Goal: Task Accomplishment & Management: Use online tool/utility

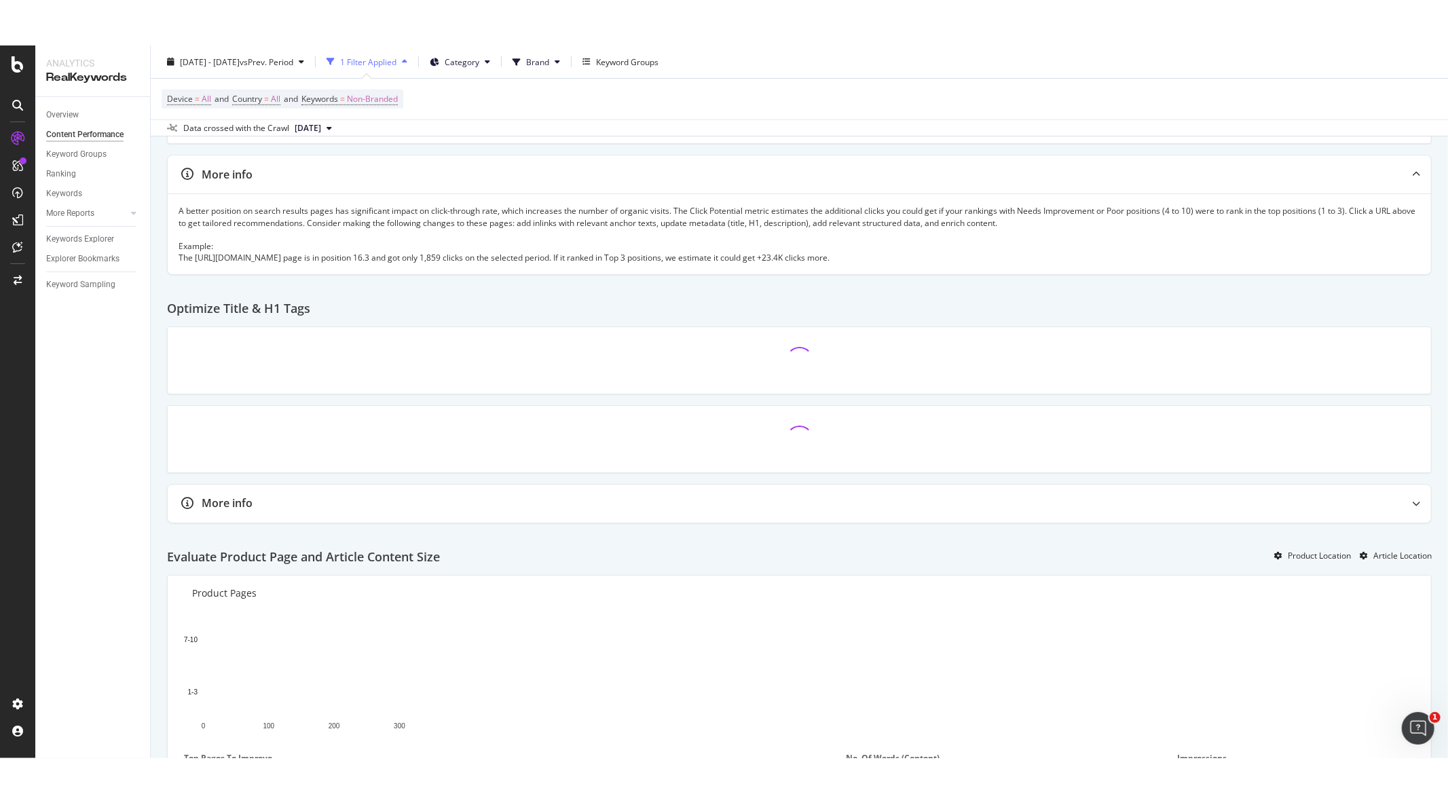
scroll to position [528, 0]
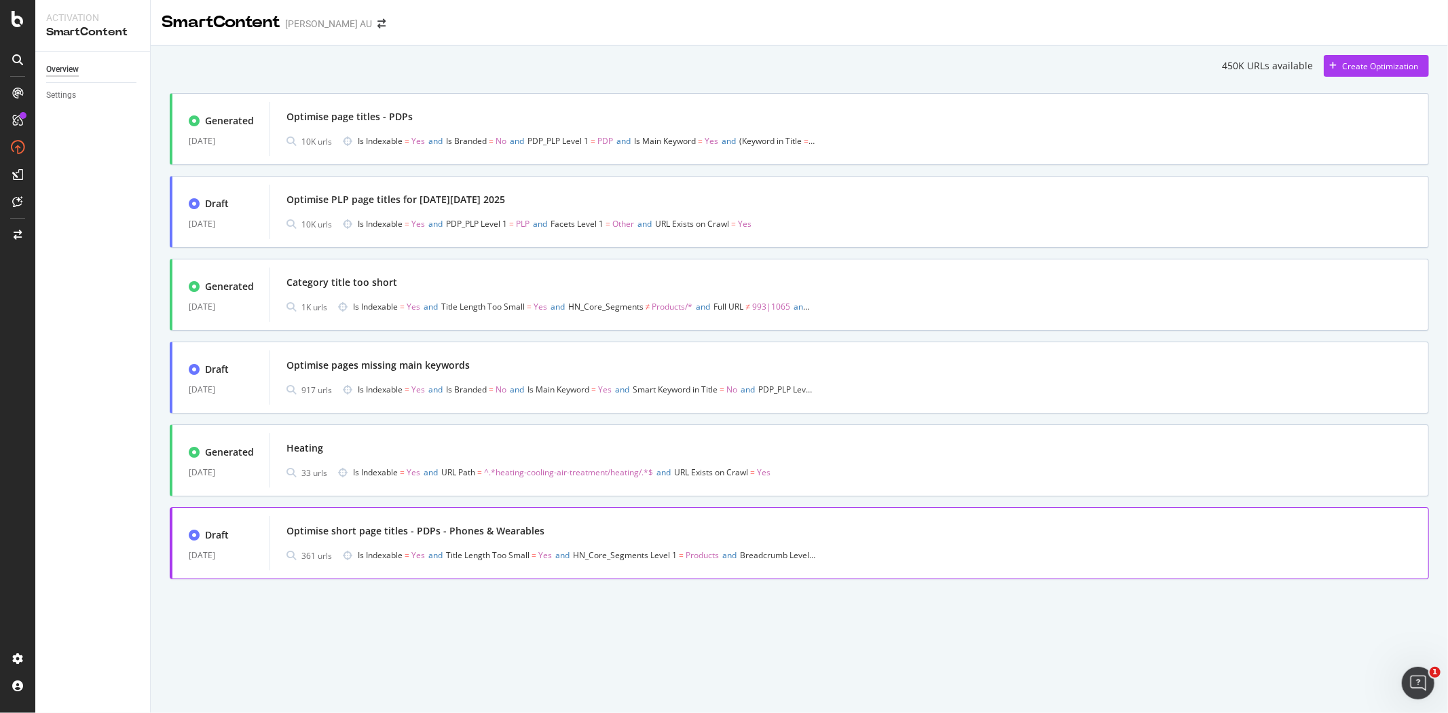
click at [507, 532] on div "Optimise short page titles - PDPs - Phones & Wearables" at bounding box center [416, 531] width 258 height 14
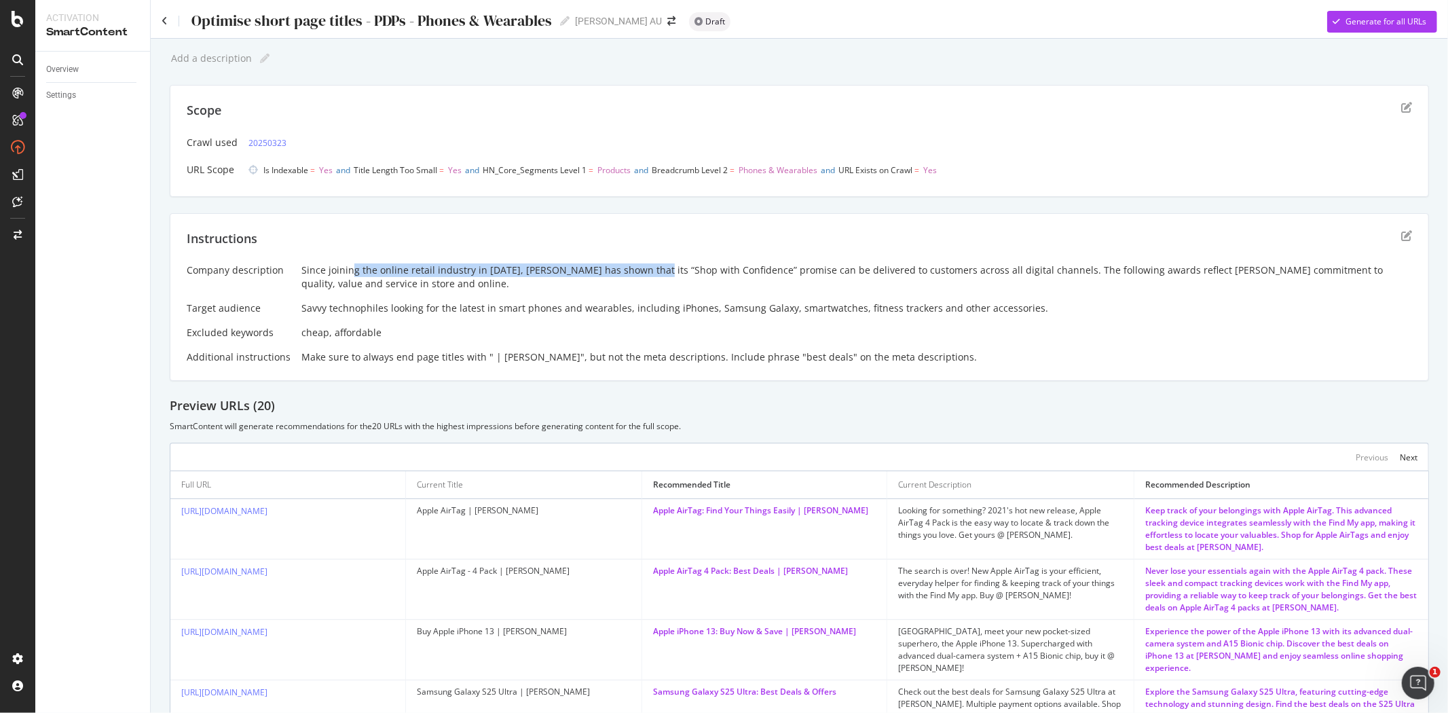
drag, startPoint x: 345, startPoint y: 267, endPoint x: 648, endPoint y: 266, distance: 303.5
click at [648, 266] on div "Since joining the online retail industry in 2011, Harvey Norman has shown that …" at bounding box center [856, 276] width 1111 height 27
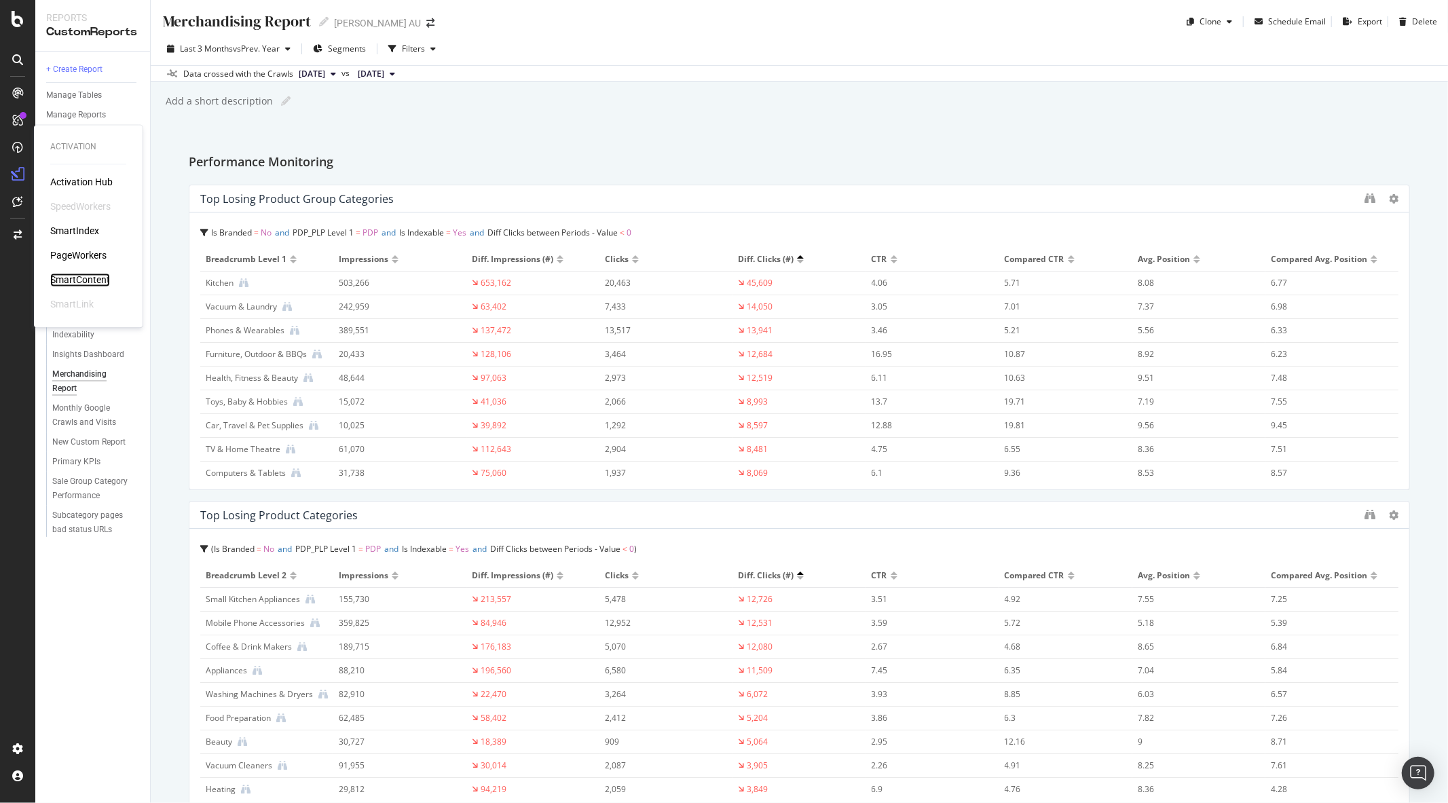
click at [86, 276] on div "SmartContent" at bounding box center [80, 281] width 60 height 14
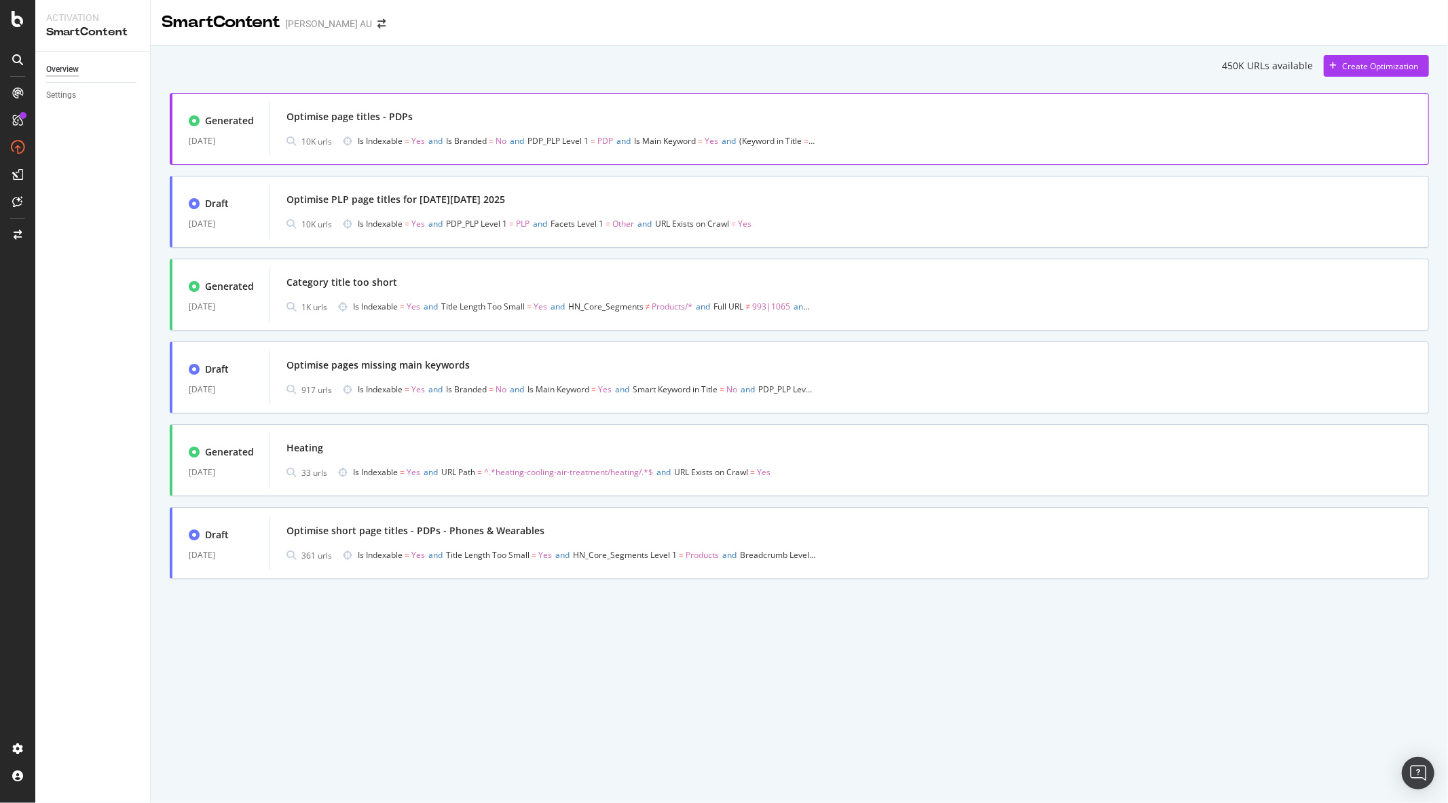
click at [496, 121] on div "Optimise page titles - PDPs" at bounding box center [850, 116] width 1126 height 19
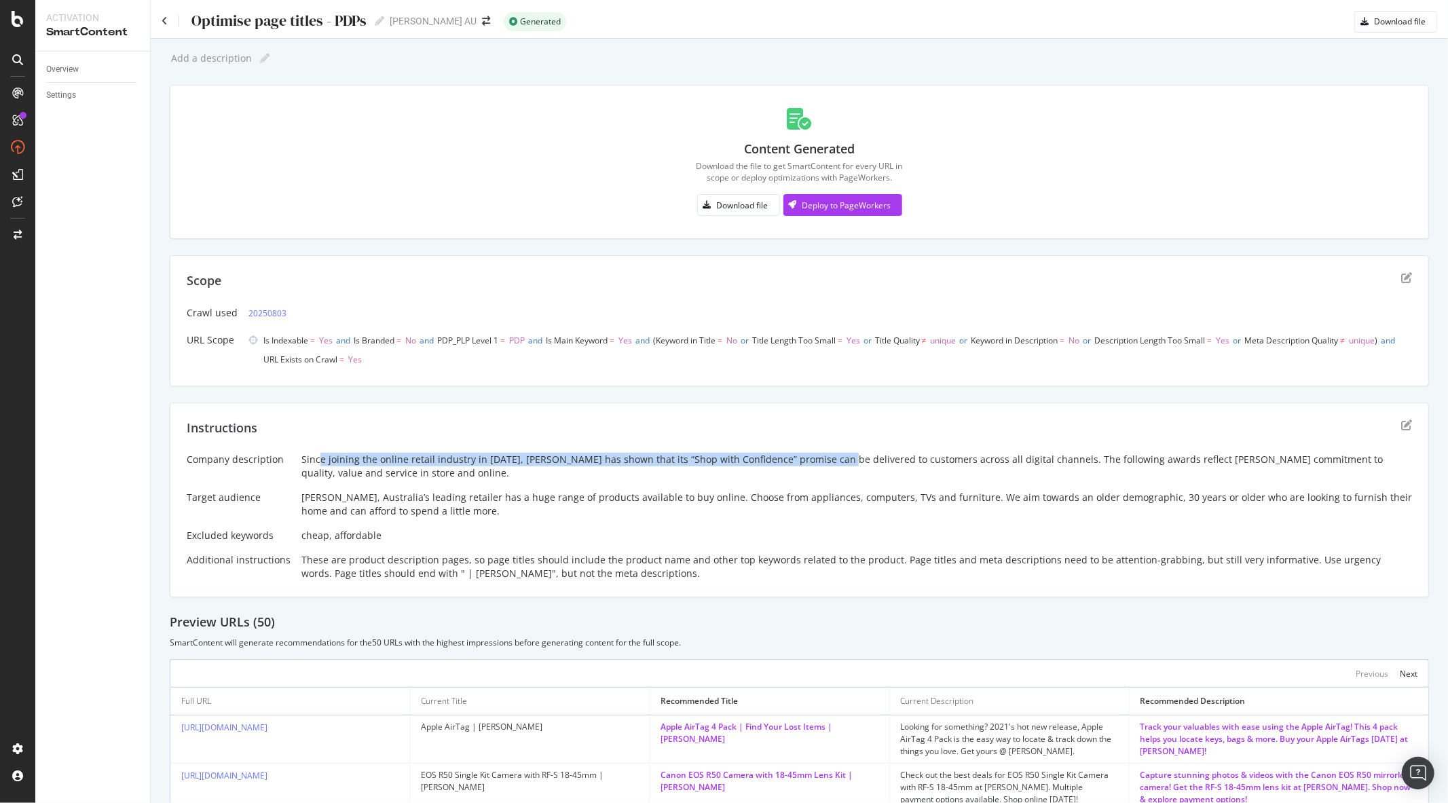
drag, startPoint x: 316, startPoint y: 454, endPoint x: 833, endPoint y: 463, distance: 517.5
click at [833, 463] on div "Since joining the online retail industry in [DATE], [PERSON_NAME] has shown tha…" at bounding box center [856, 466] width 1111 height 27
click at [164, 16] on icon at bounding box center [165, 21] width 6 height 10
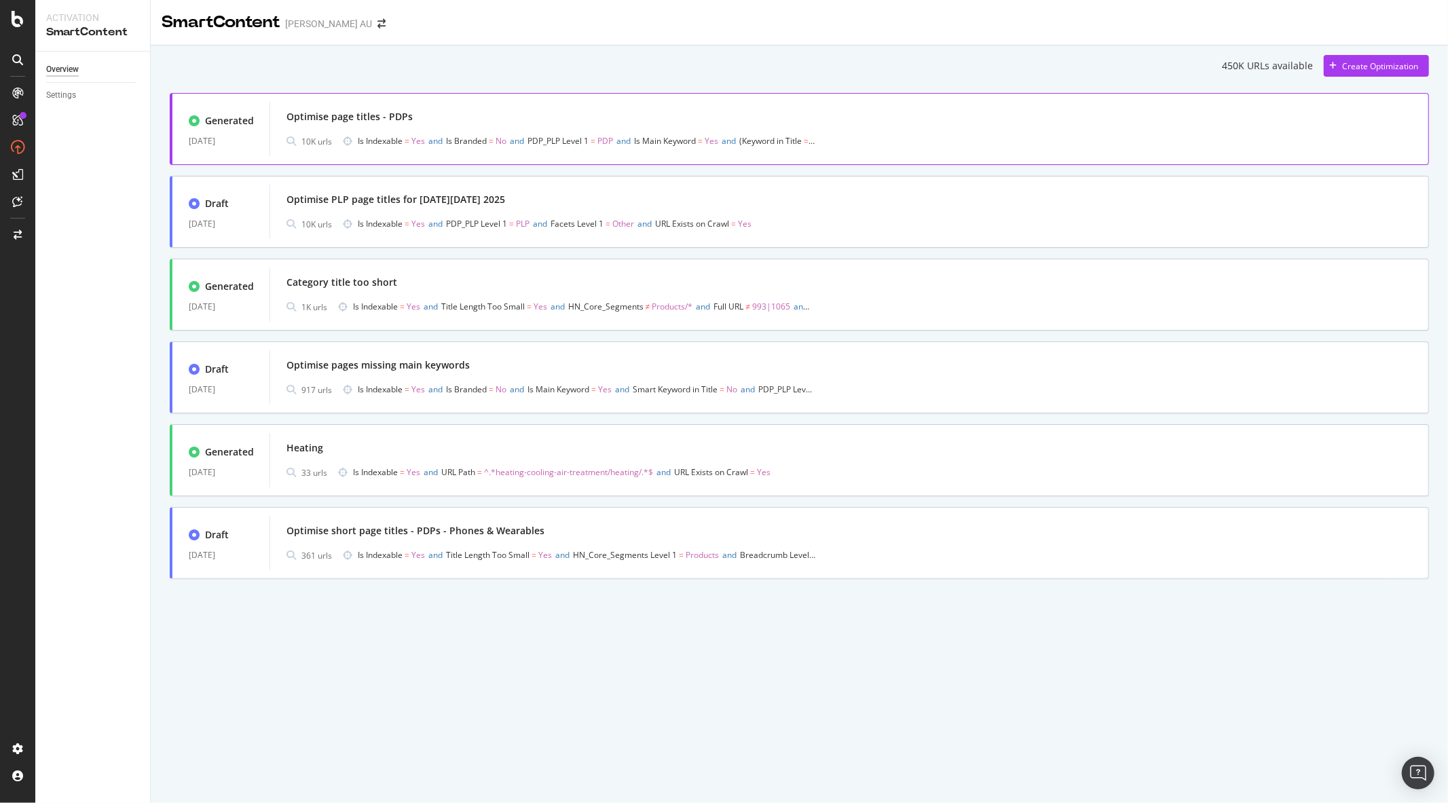
drag, startPoint x: 974, startPoint y: 123, endPoint x: 945, endPoint y: 122, distance: 28.5
click at [945, 122] on div "Optimise page titles - PDPs" at bounding box center [850, 116] width 1126 height 19
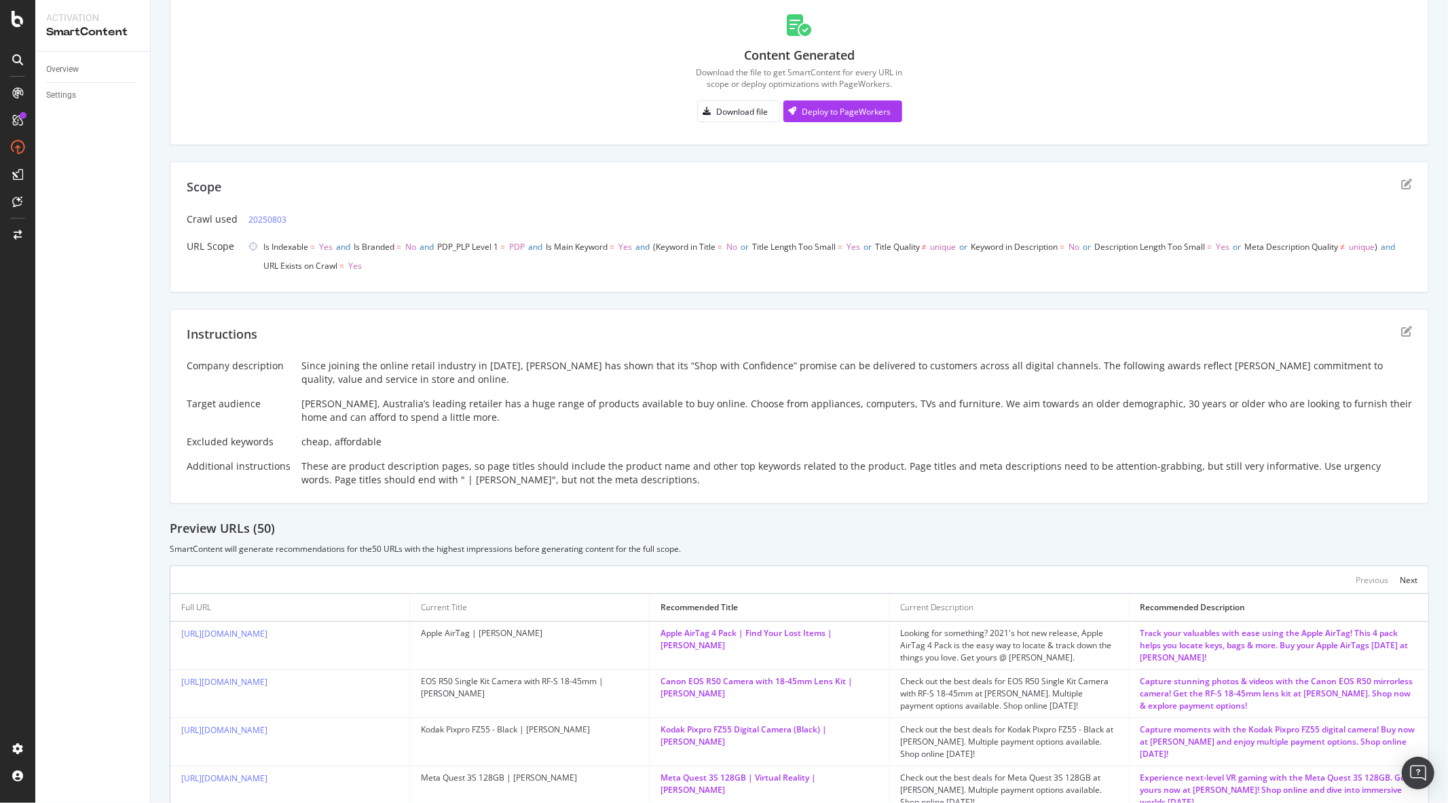
scroll to position [377, 0]
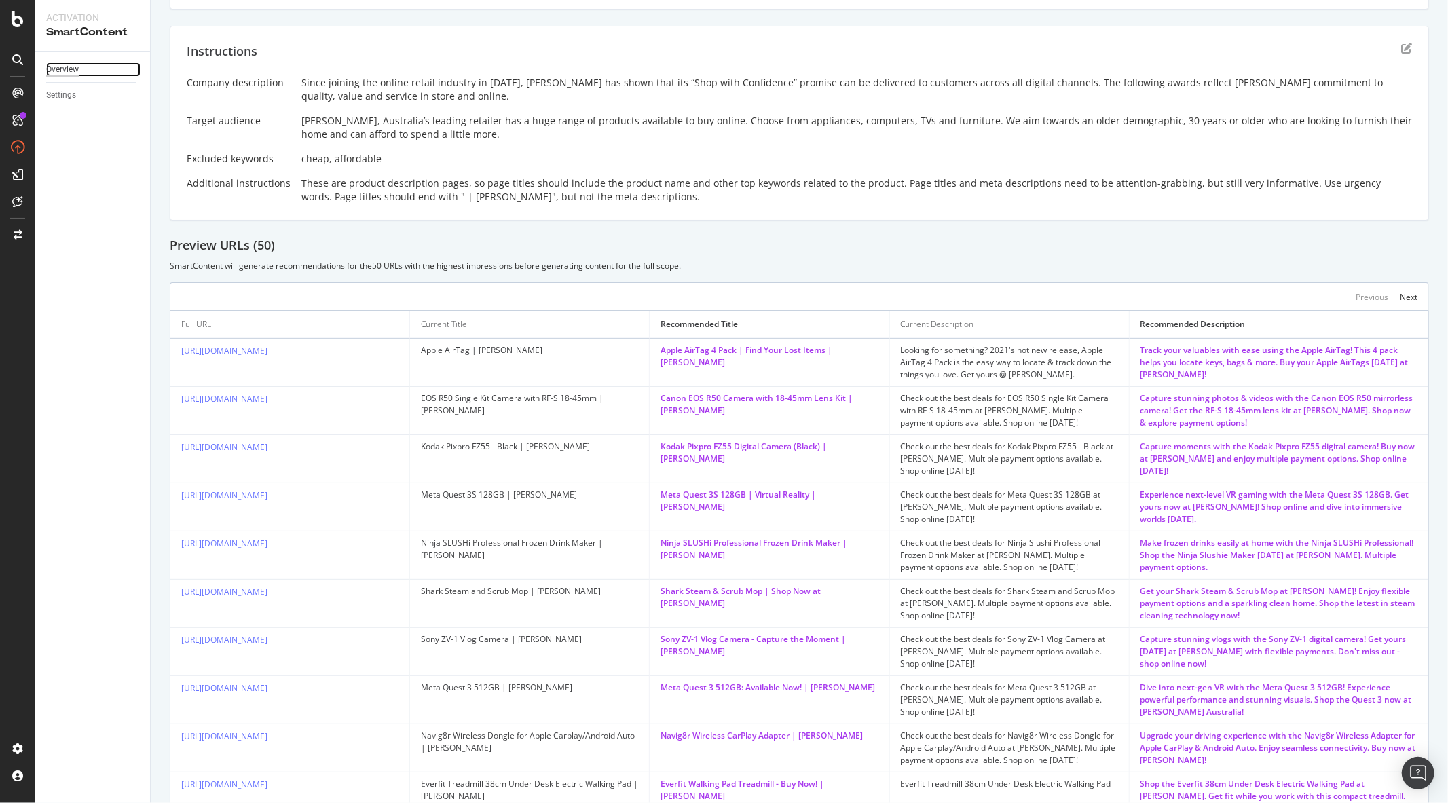
click at [71, 67] on div "Overview" at bounding box center [62, 69] width 33 height 14
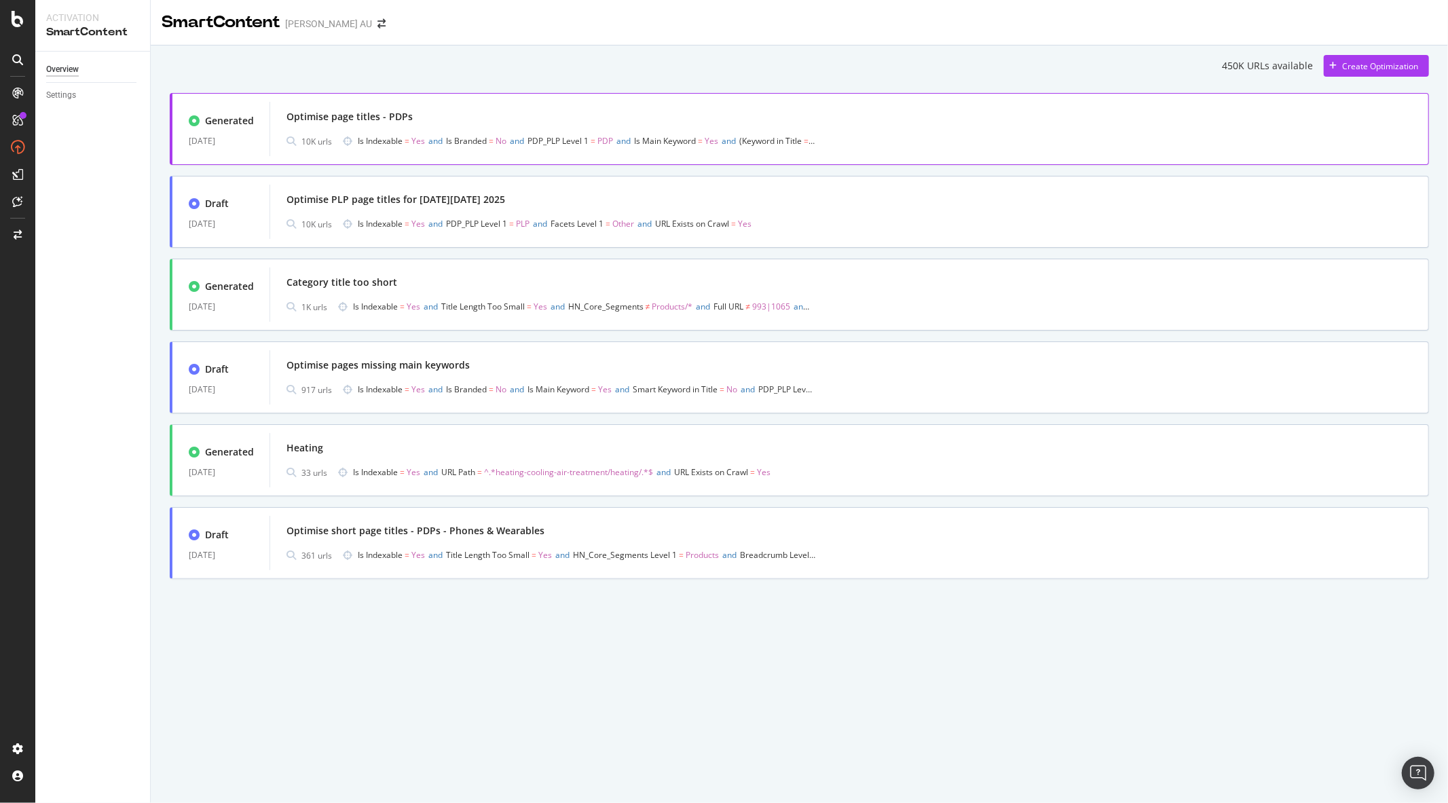
drag, startPoint x: 460, startPoint y: 107, endPoint x: 422, endPoint y: 107, distance: 38.0
click at [422, 107] on div "Optimise page titles - PDPs" at bounding box center [850, 116] width 1126 height 19
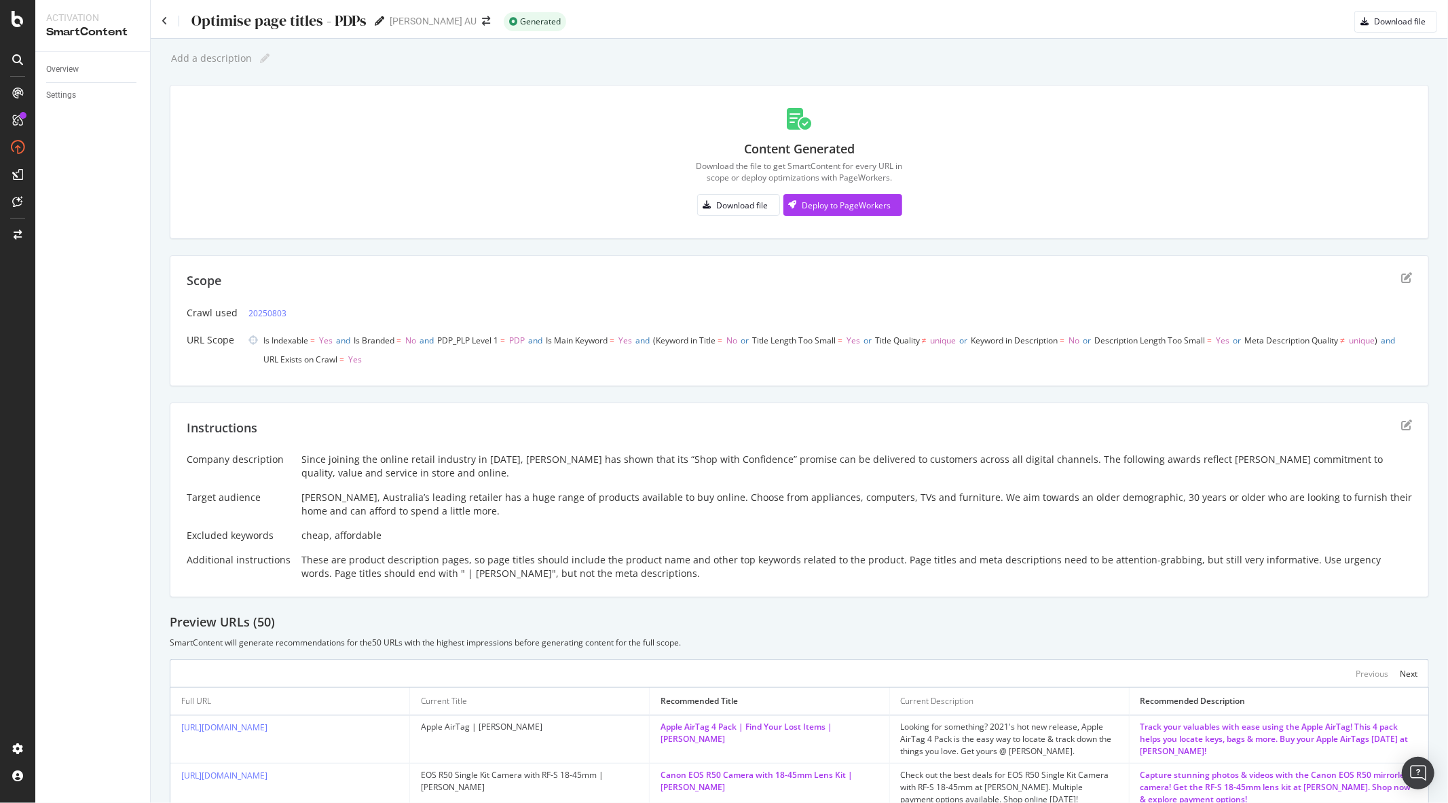
click at [381, 18] on icon at bounding box center [380, 21] width 10 height 10
click at [363, 57] on div "Add a description Add a description" at bounding box center [800, 58] width 1260 height 20
click at [72, 95] on div "Settings" at bounding box center [61, 95] width 30 height 14
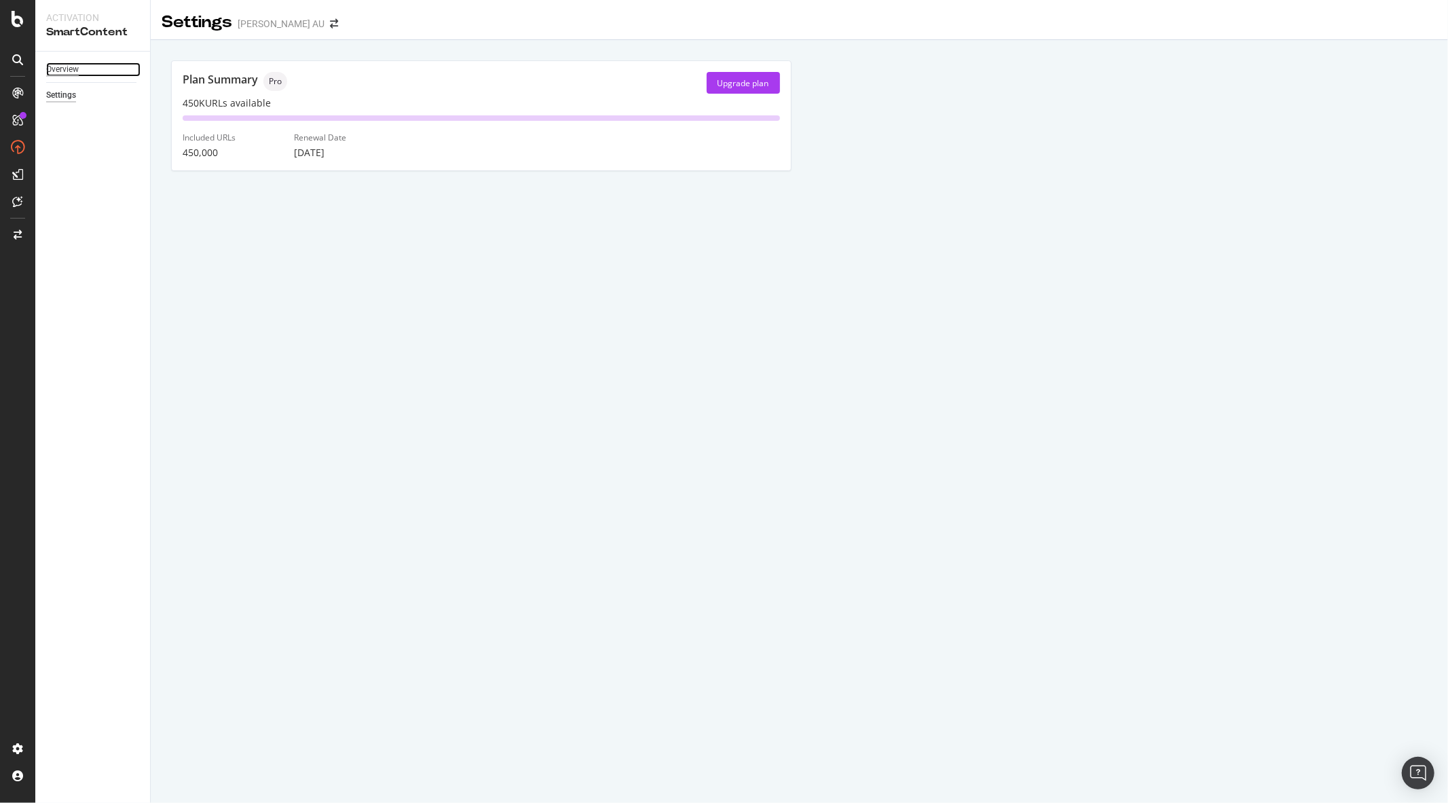
click at [70, 65] on div "Overview" at bounding box center [62, 69] width 33 height 14
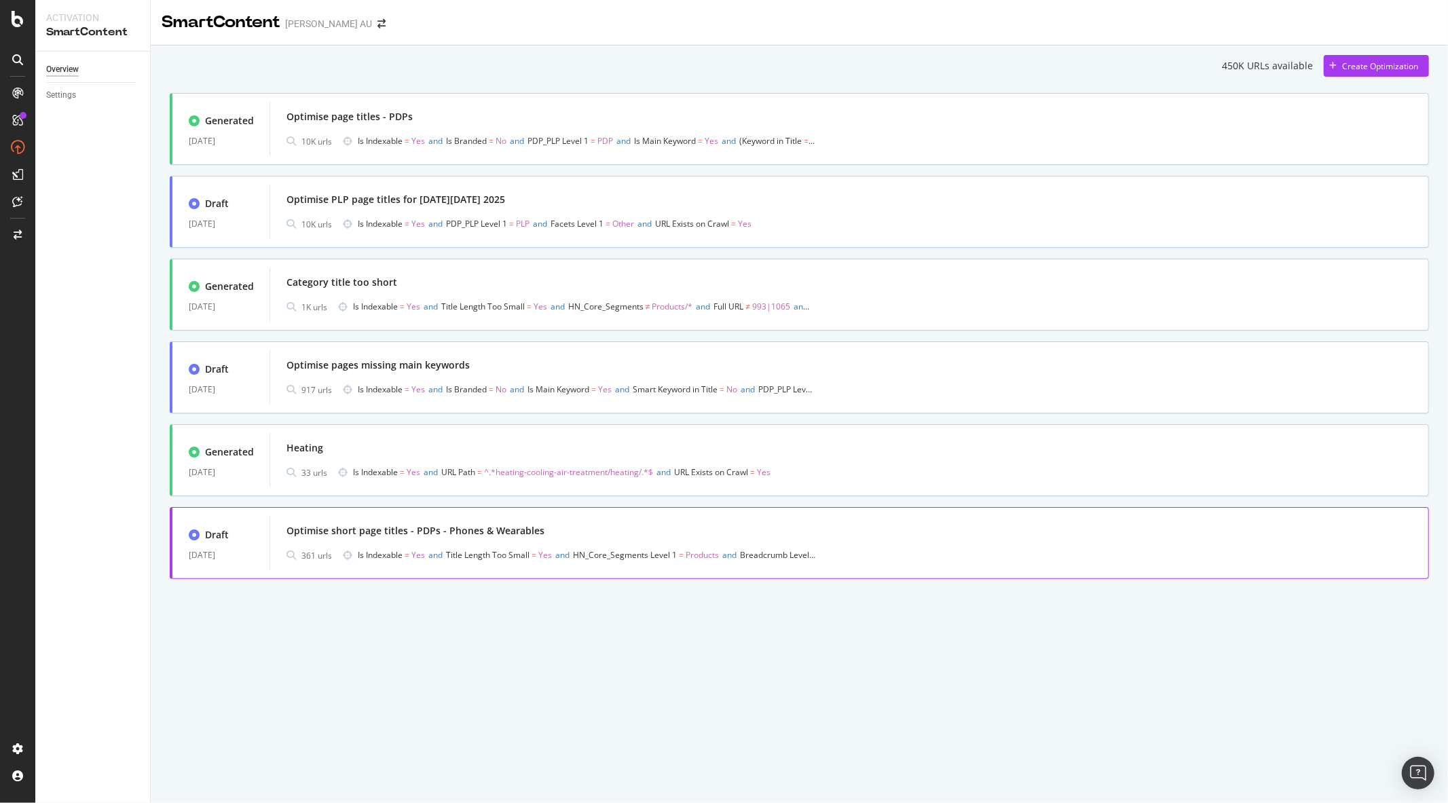
click at [552, 530] on div "Optimise short page titles - PDPs - Phones & Wearables" at bounding box center [850, 531] width 1126 height 19
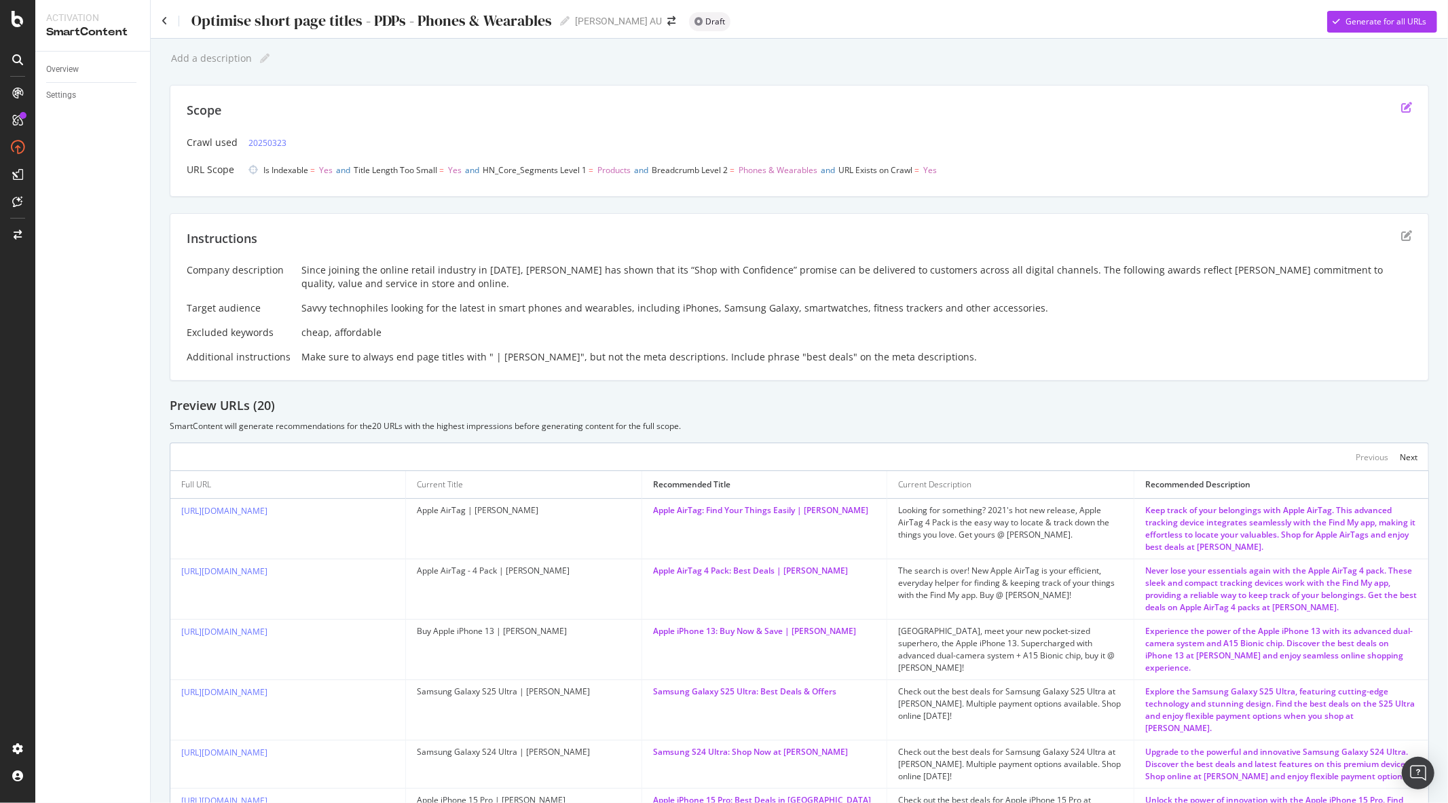
click at [1402, 106] on icon "edit" at bounding box center [1407, 107] width 11 height 11
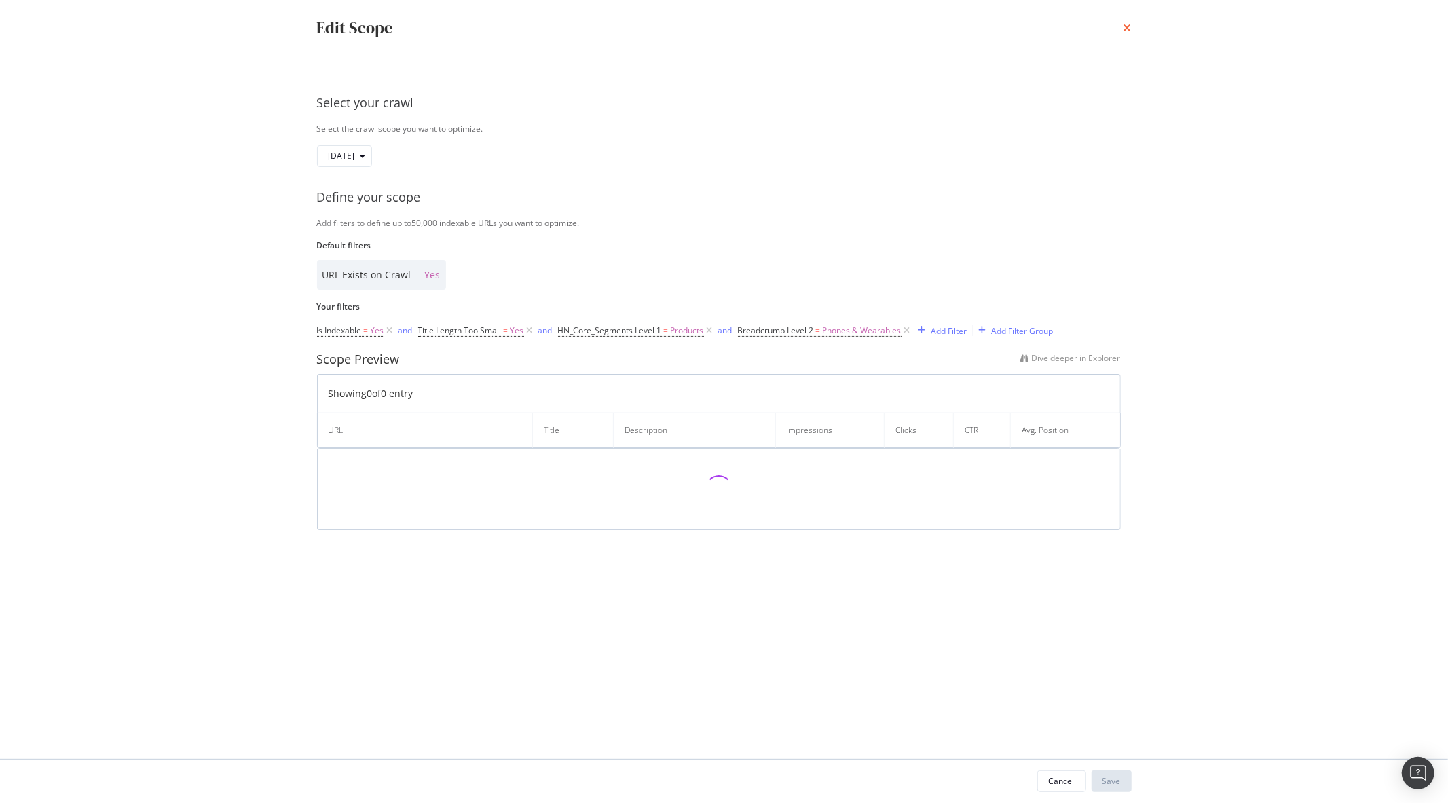
click at [1127, 22] on icon "times" at bounding box center [1128, 27] width 8 height 11
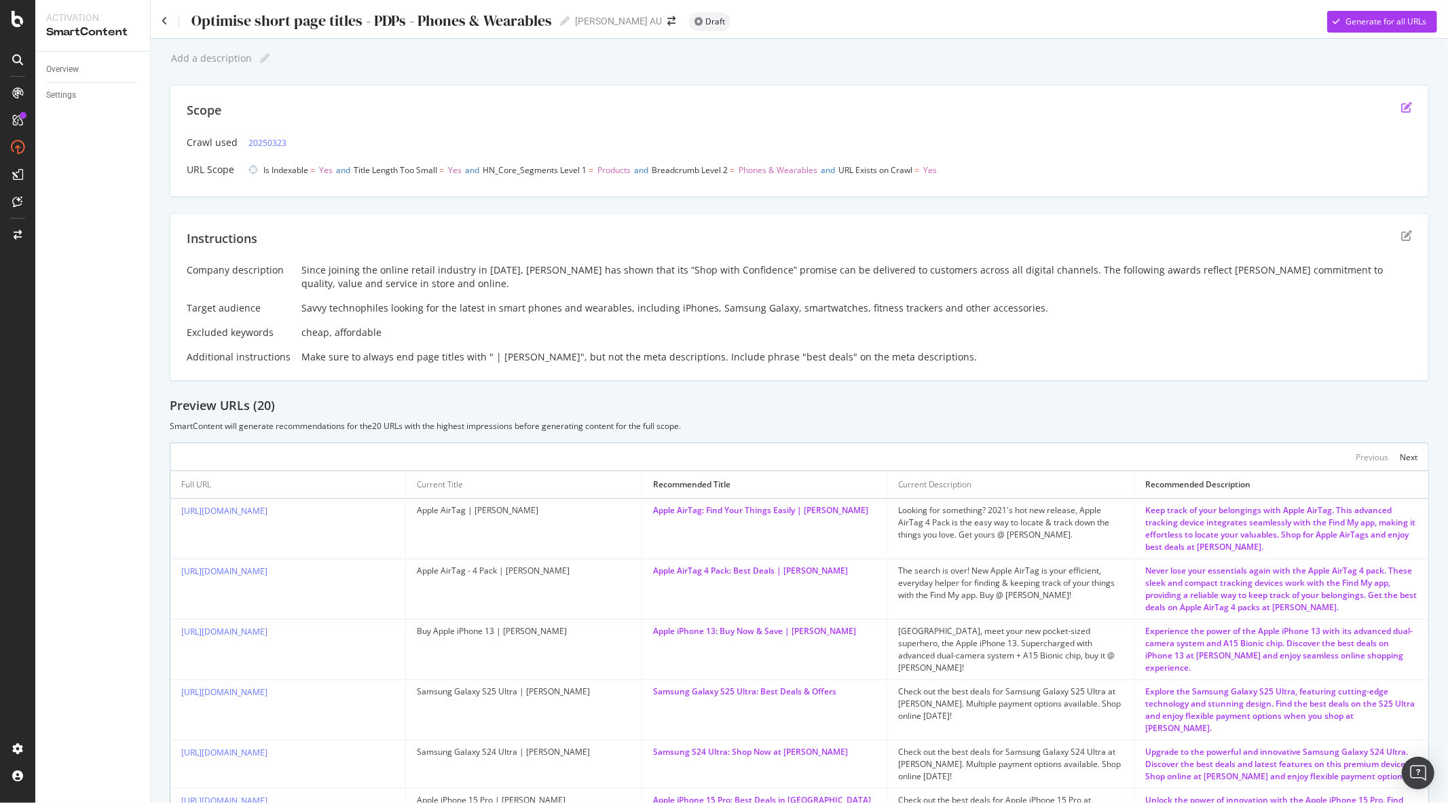
click at [1402, 106] on icon "edit" at bounding box center [1407, 107] width 11 height 11
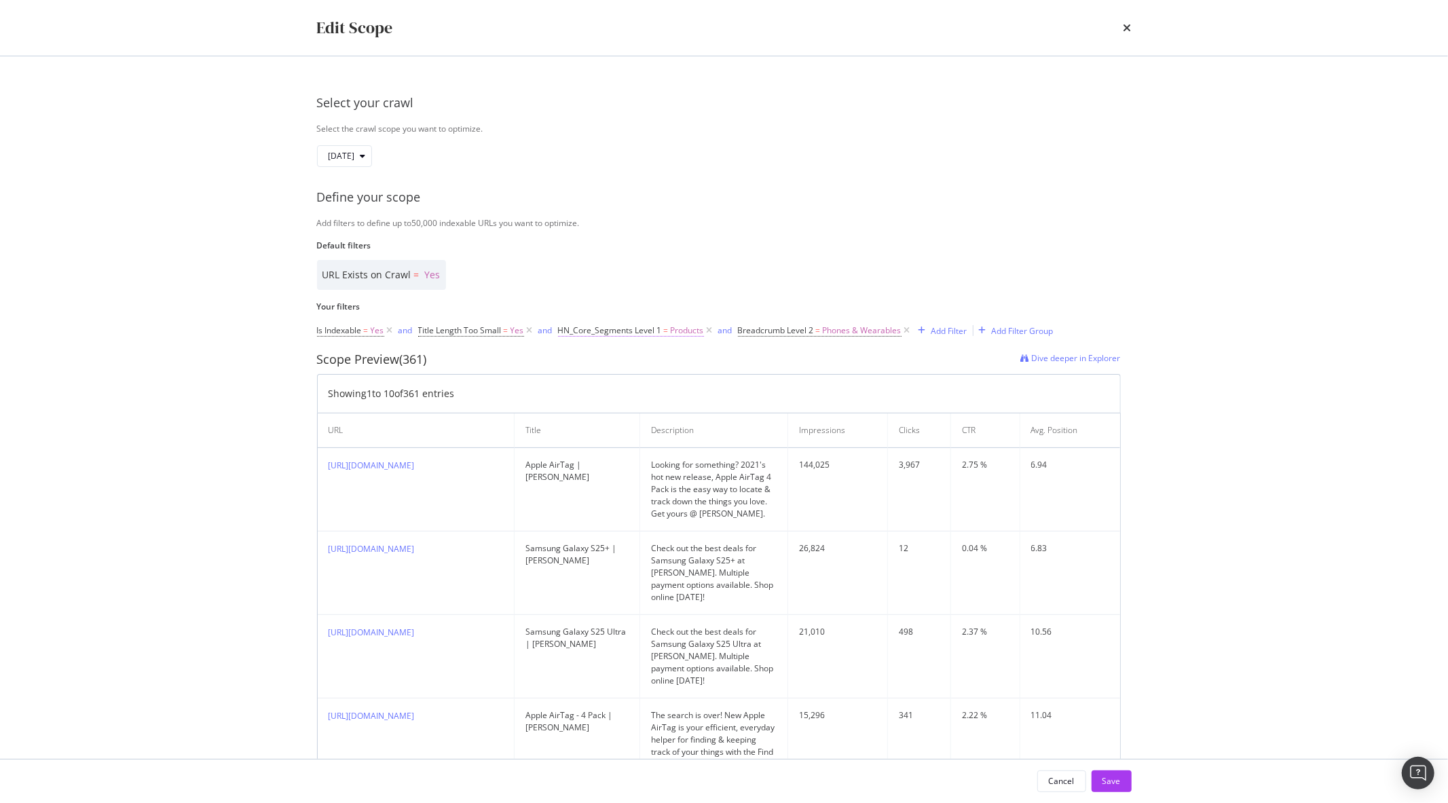
click at [671, 333] on span "Products" at bounding box center [687, 330] width 33 height 19
click at [615, 409] on input "Products" at bounding box center [634, 410] width 128 height 22
click at [693, 236] on div "Select your crawl Select the crawl scope you want to optimize. [DATE] Define yo…" at bounding box center [724, 690] width 815 height 1213
click at [674, 331] on span "Products" at bounding box center [687, 330] width 33 height 19
click at [591, 382] on span "Equal to" at bounding box center [585, 385] width 31 height 12
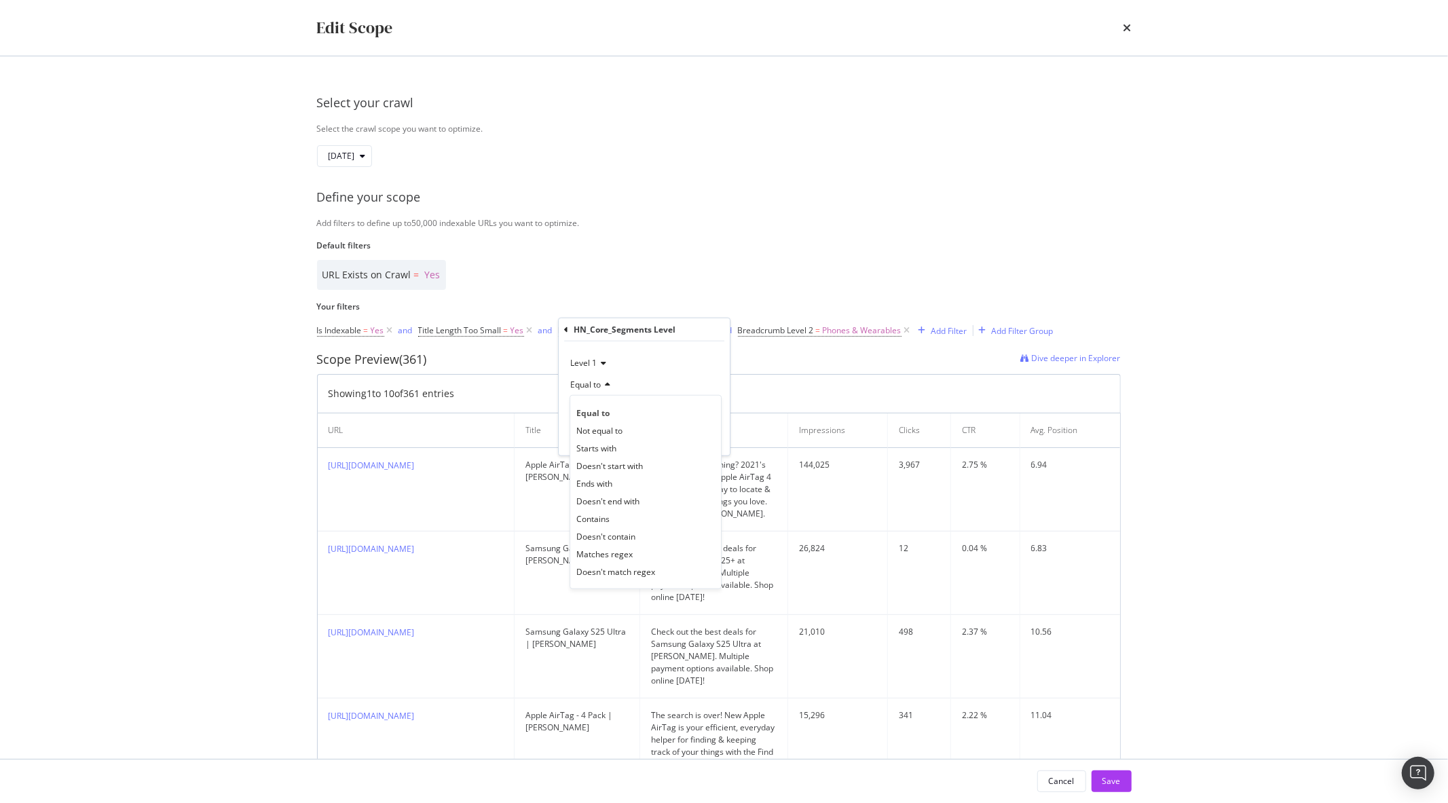
click at [591, 382] on span "Equal to" at bounding box center [585, 385] width 31 height 12
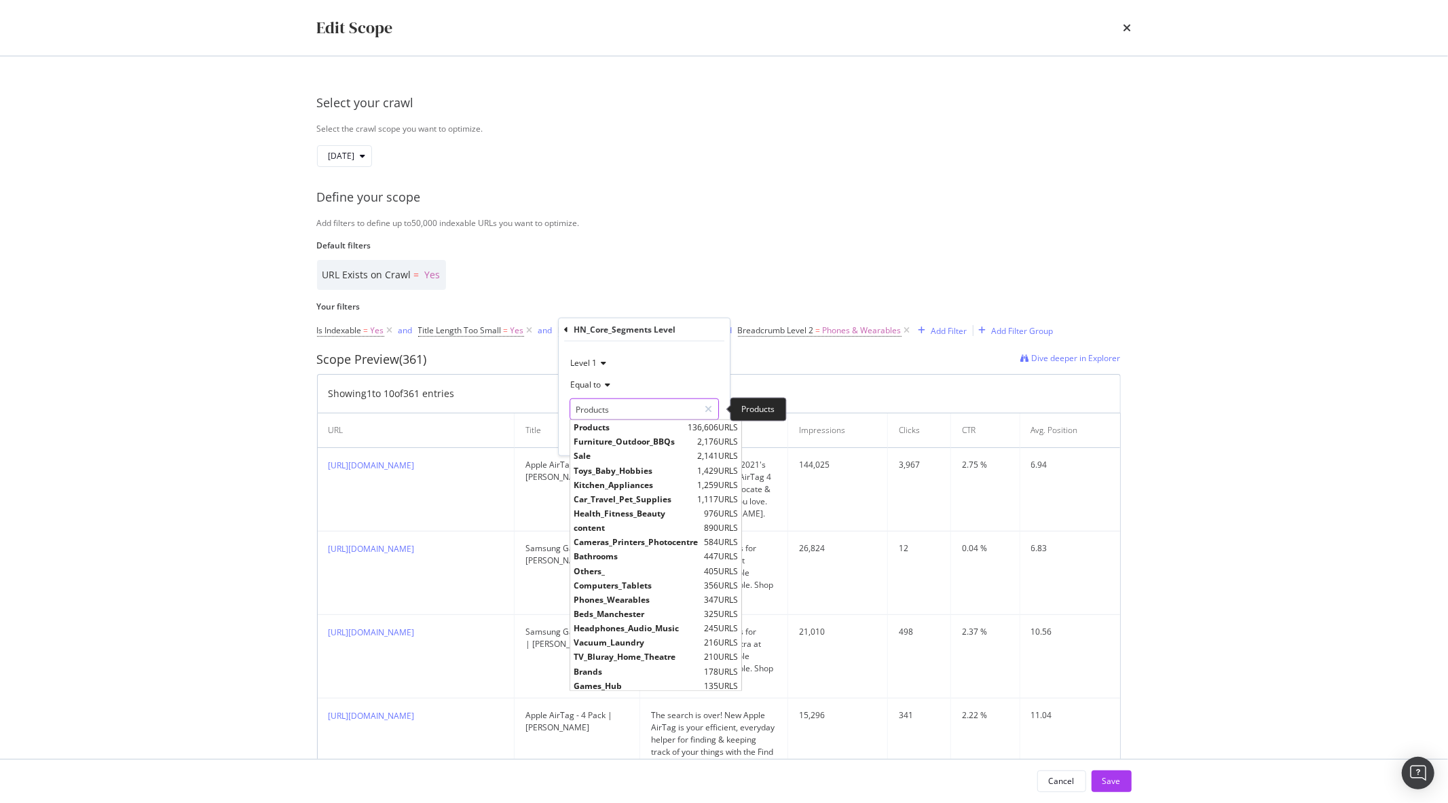
click at [626, 406] on input "Products" at bounding box center [634, 410] width 128 height 22
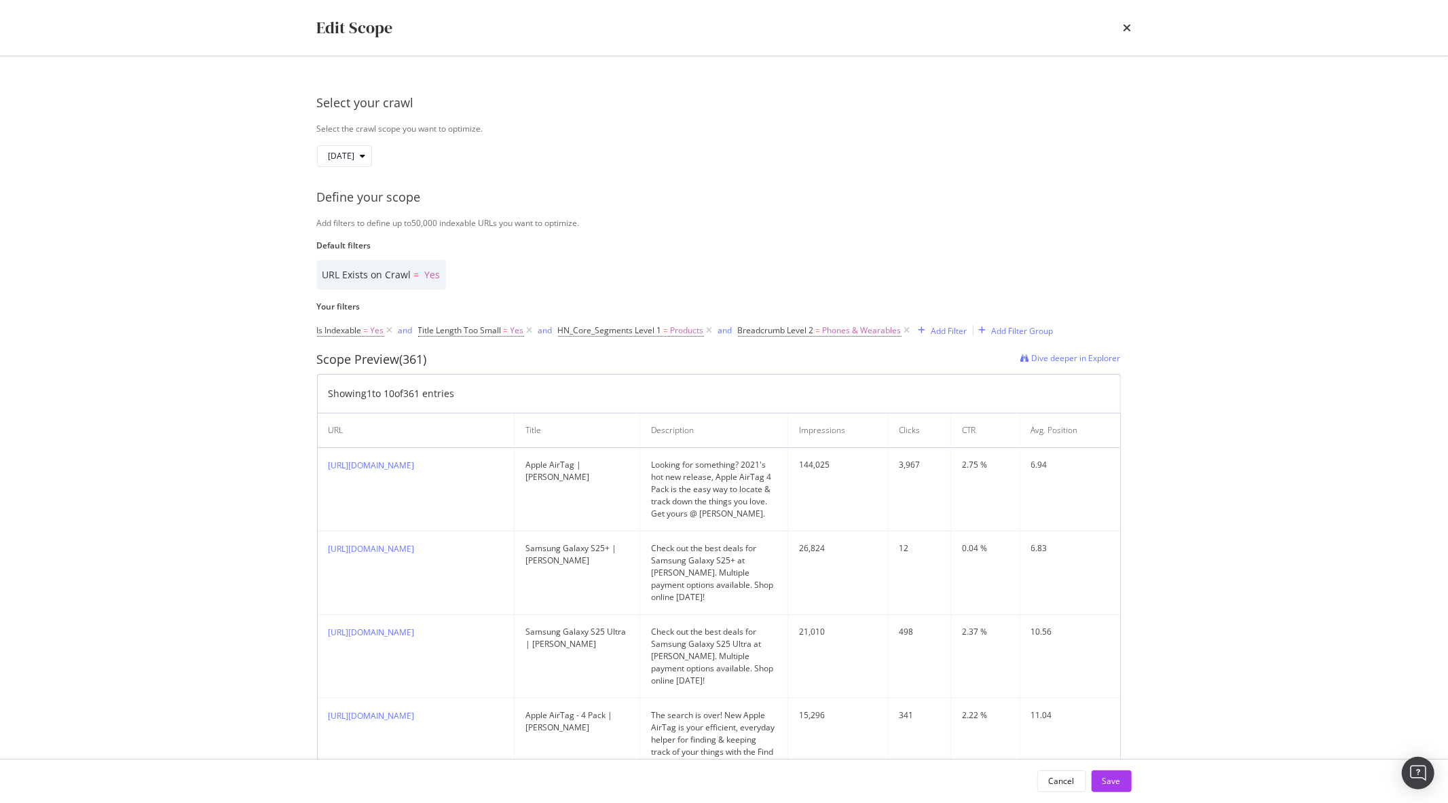
click at [808, 369] on div "Scope Preview (361) Dive deeper in Explorer" at bounding box center [719, 360] width 804 height 18
click at [1133, 29] on div "Edit Scope" at bounding box center [724, 28] width 869 height 56
click at [1131, 28] on icon "times" at bounding box center [1128, 27] width 8 height 11
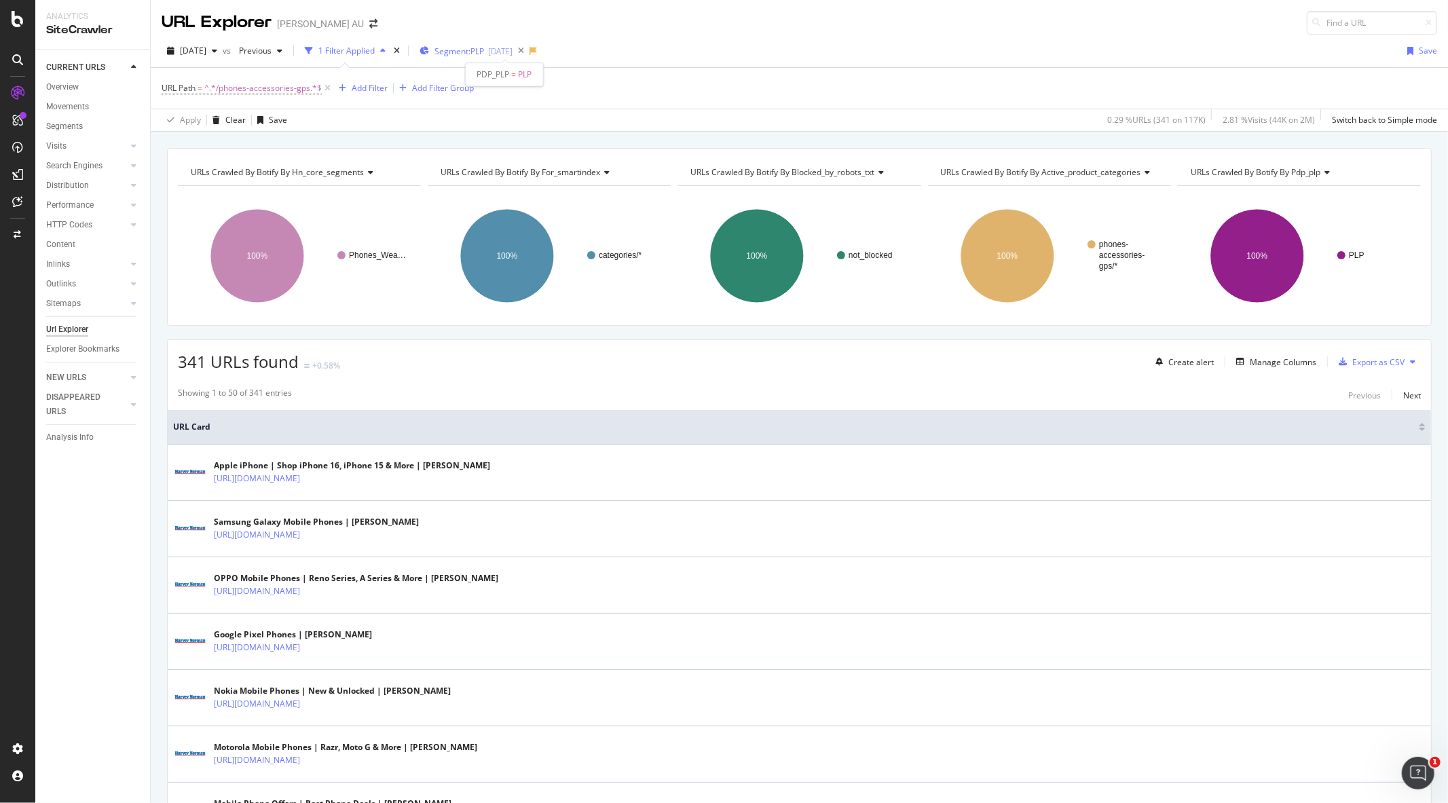
click at [484, 52] on span "Segment: PLP" at bounding box center [460, 51] width 50 height 12
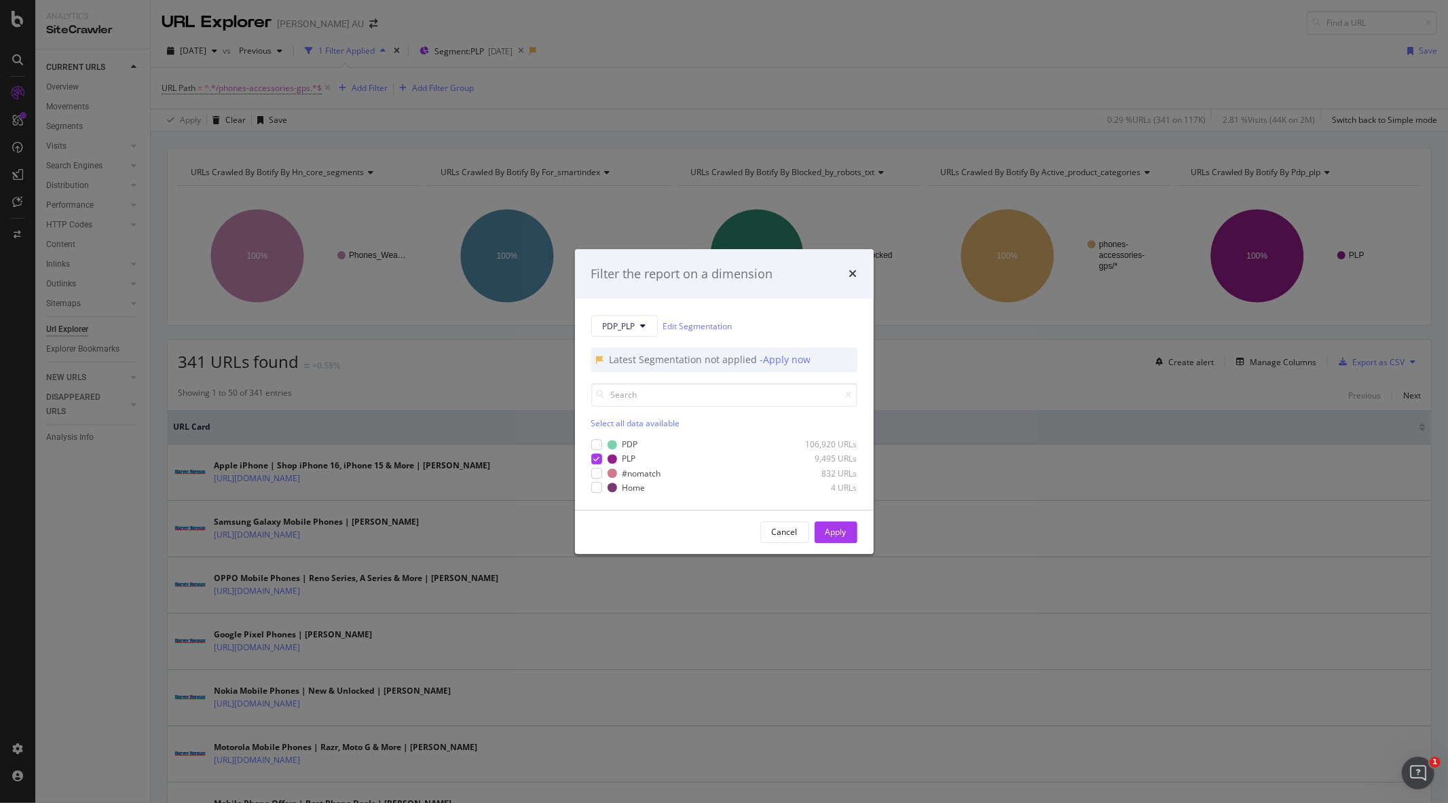
click at [721, 68] on div "Filter the report on a dimension PDP_PLP Edit Segmentation Latest Segmentation …" at bounding box center [724, 401] width 1448 height 803
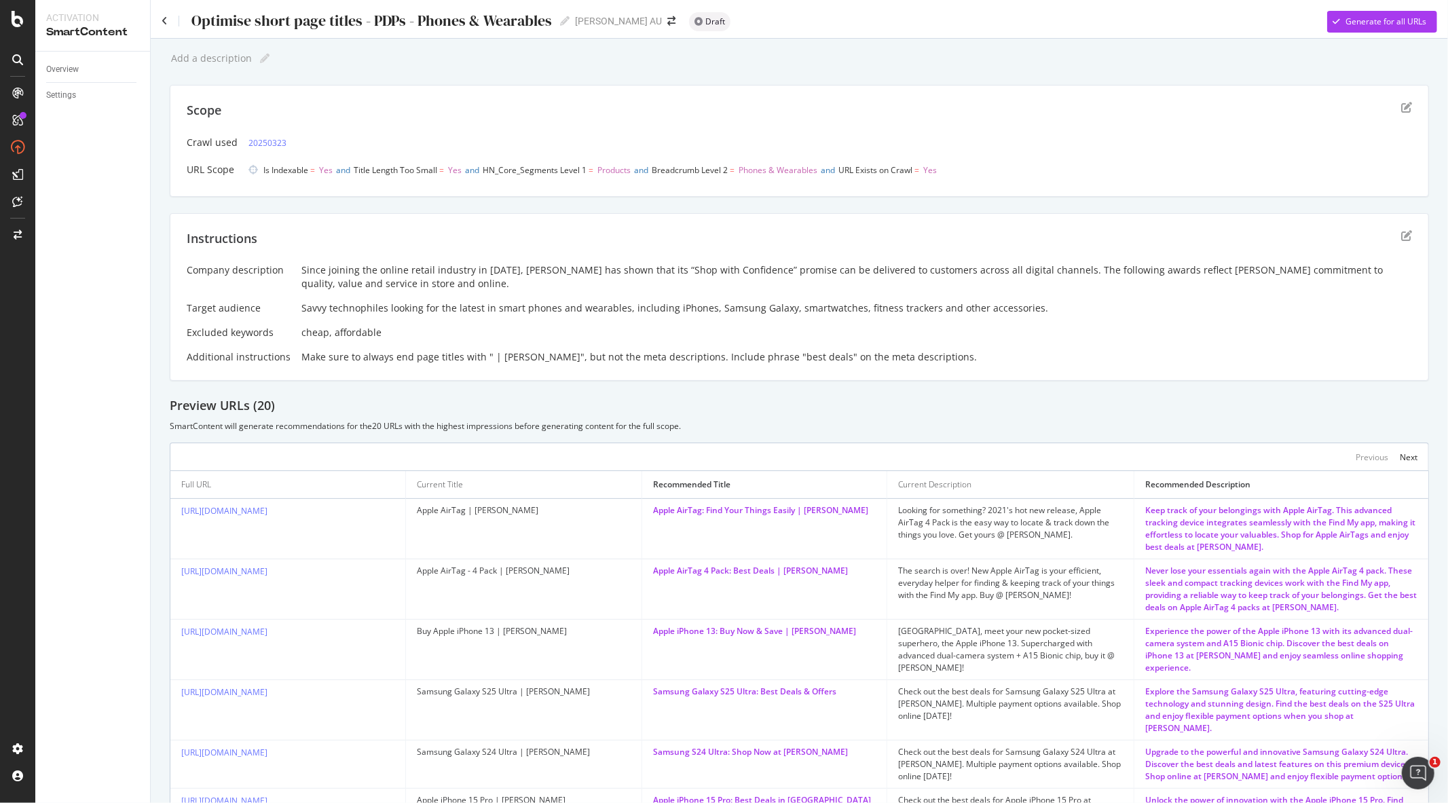
click at [159, 22] on div "Optimise short page titles - PDPs - Phones & Wearables Optimise short page titl…" at bounding box center [800, 16] width 1298 height 33
click at [164, 20] on icon at bounding box center [165, 21] width 6 height 10
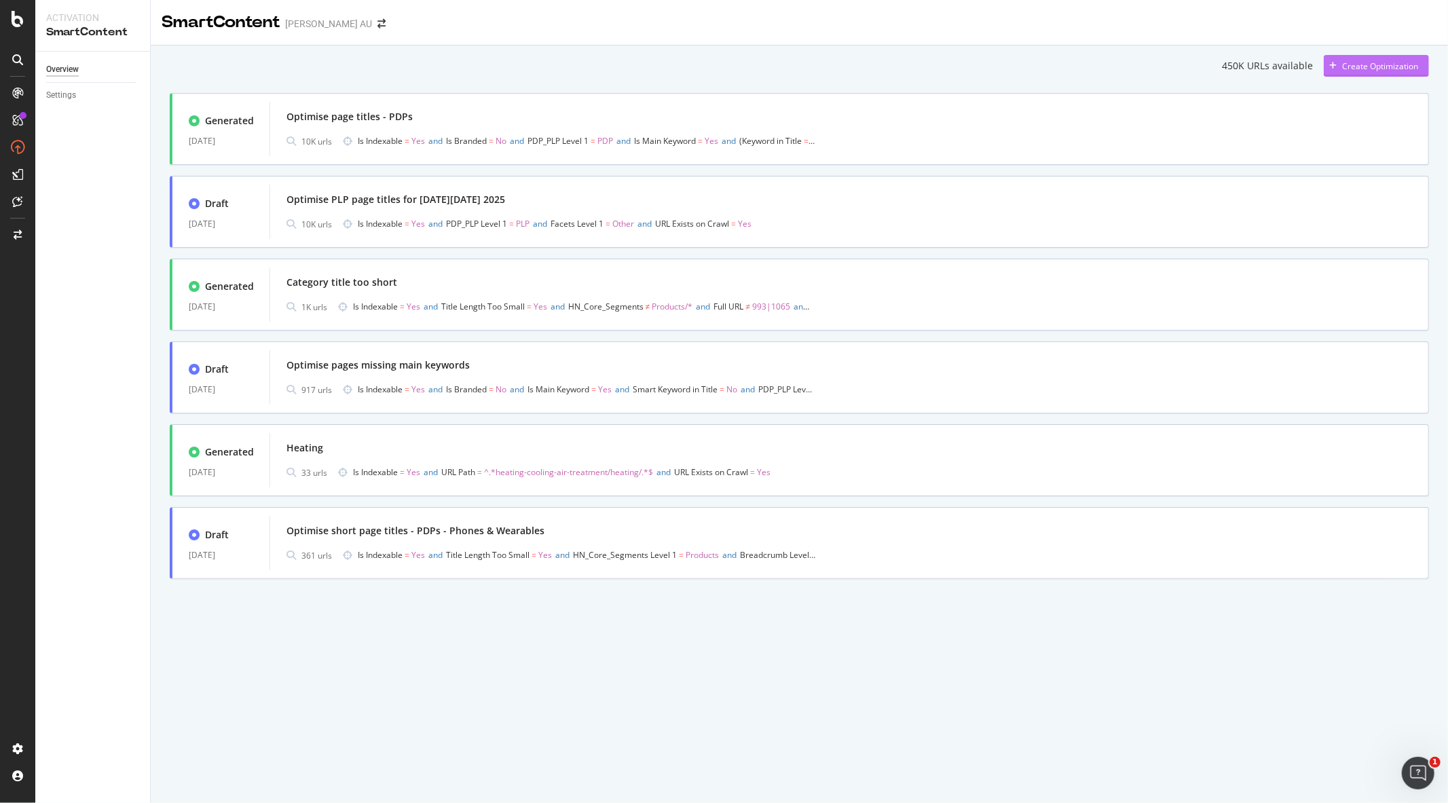
click at [1353, 67] on div "Create Optimization" at bounding box center [1380, 66] width 76 height 12
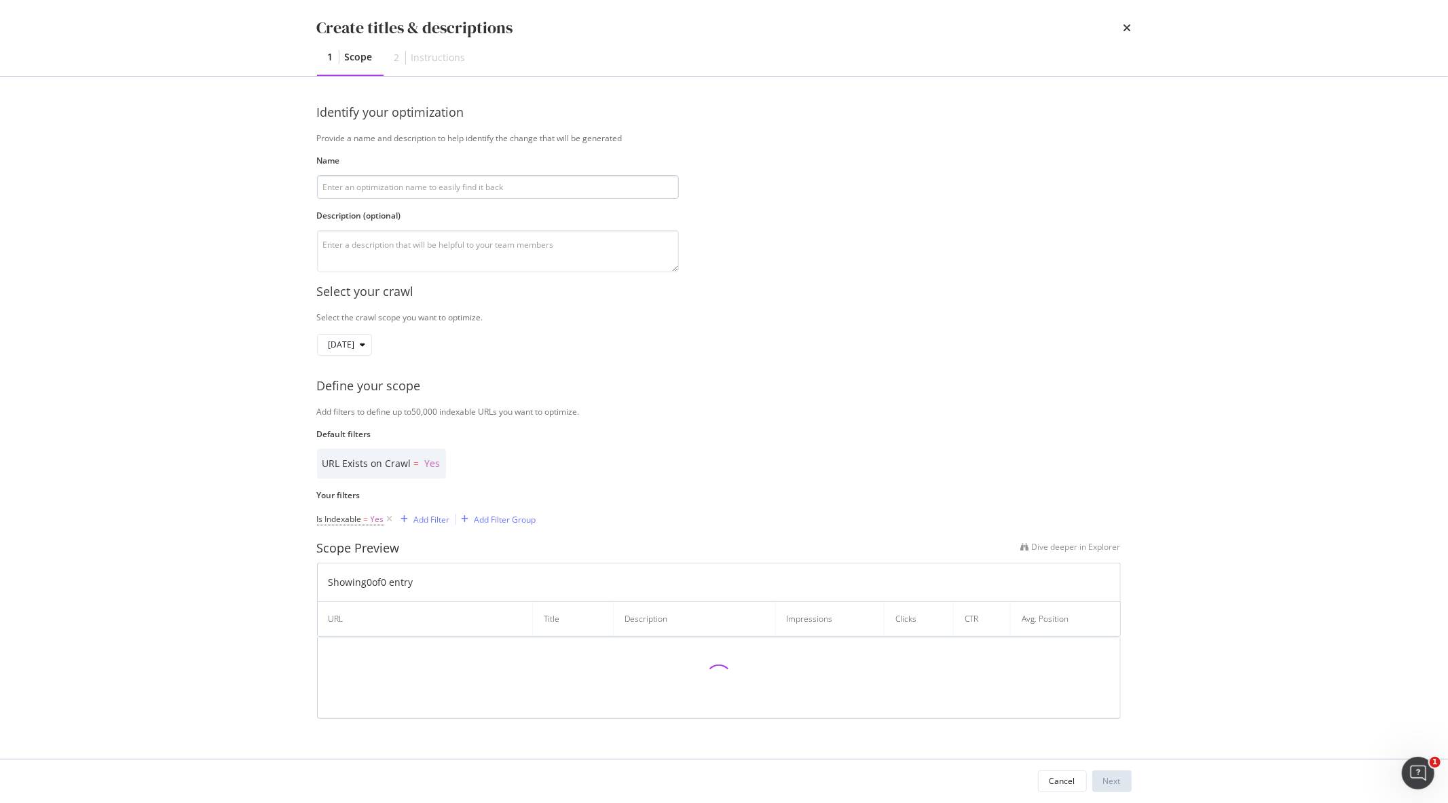
click at [363, 189] on input "modal" at bounding box center [498, 187] width 362 height 24
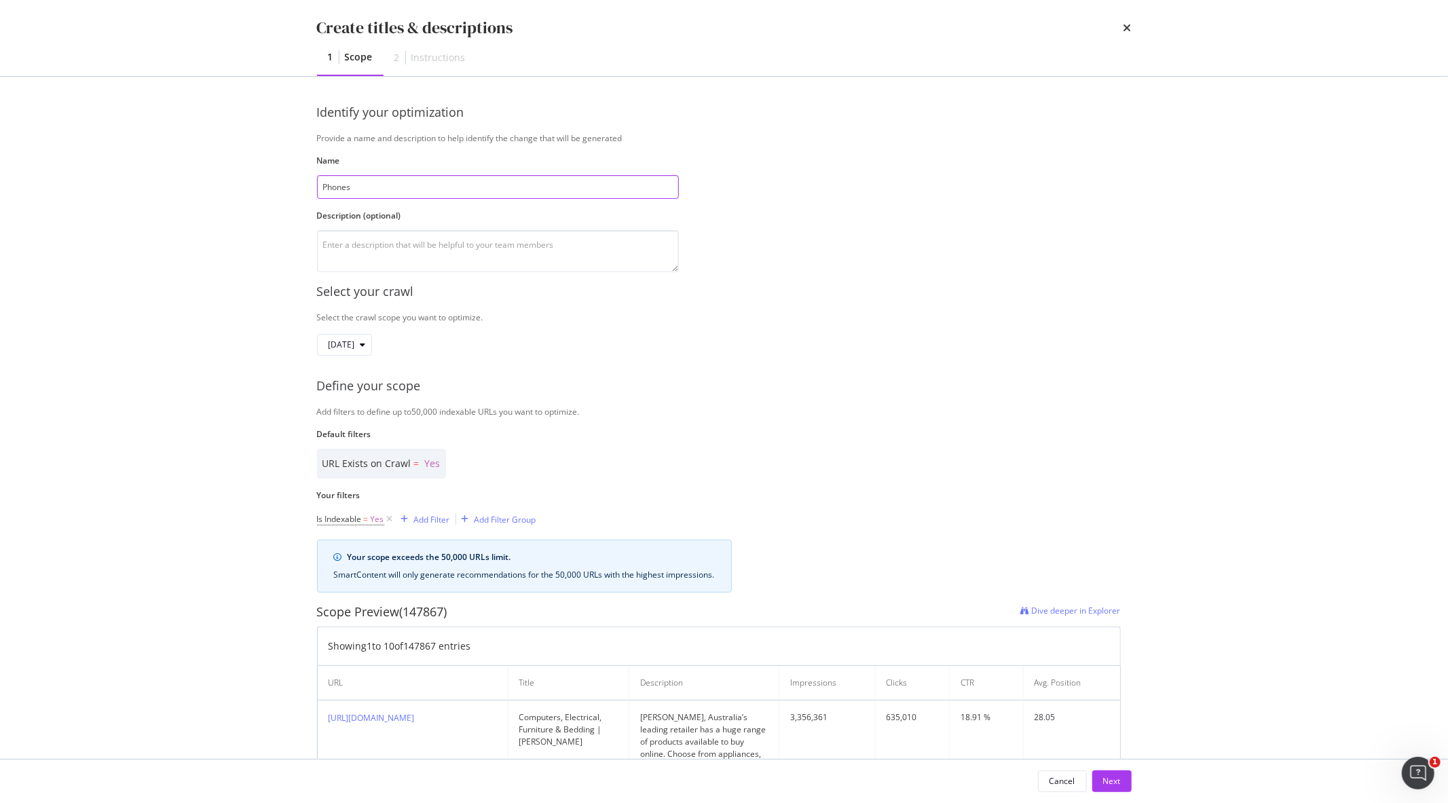
click at [371, 185] on input "Phones" at bounding box center [498, 187] width 362 height 24
click at [412, 185] on input "Phones" at bounding box center [498, 187] width 362 height 24
type input "P"
type input "Optimise Meta Descriptions for Phones - PLP"
click at [585, 347] on div "[DATE]" at bounding box center [719, 345] width 804 height 22
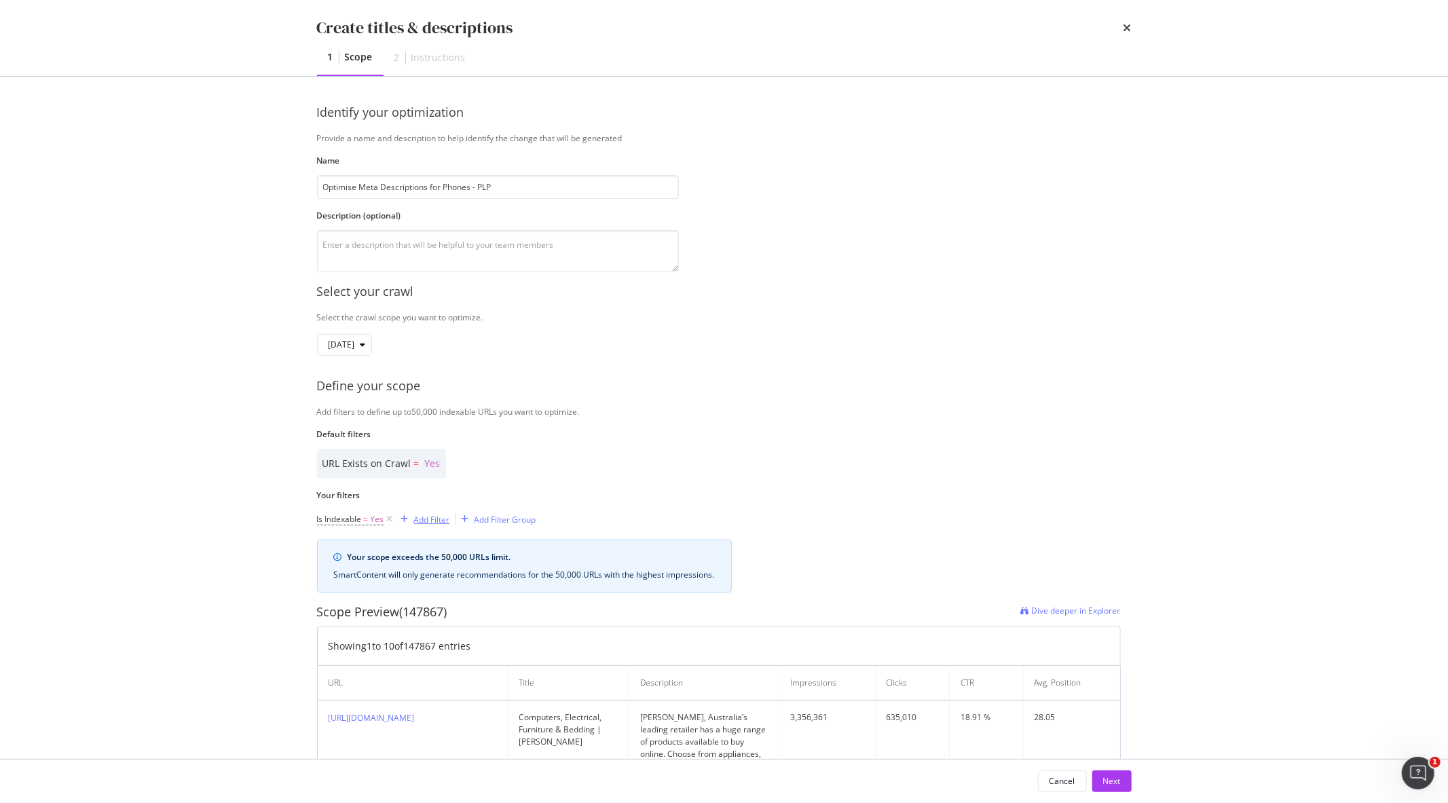
click at [421, 522] on div "Add Filter" at bounding box center [432, 520] width 36 height 12
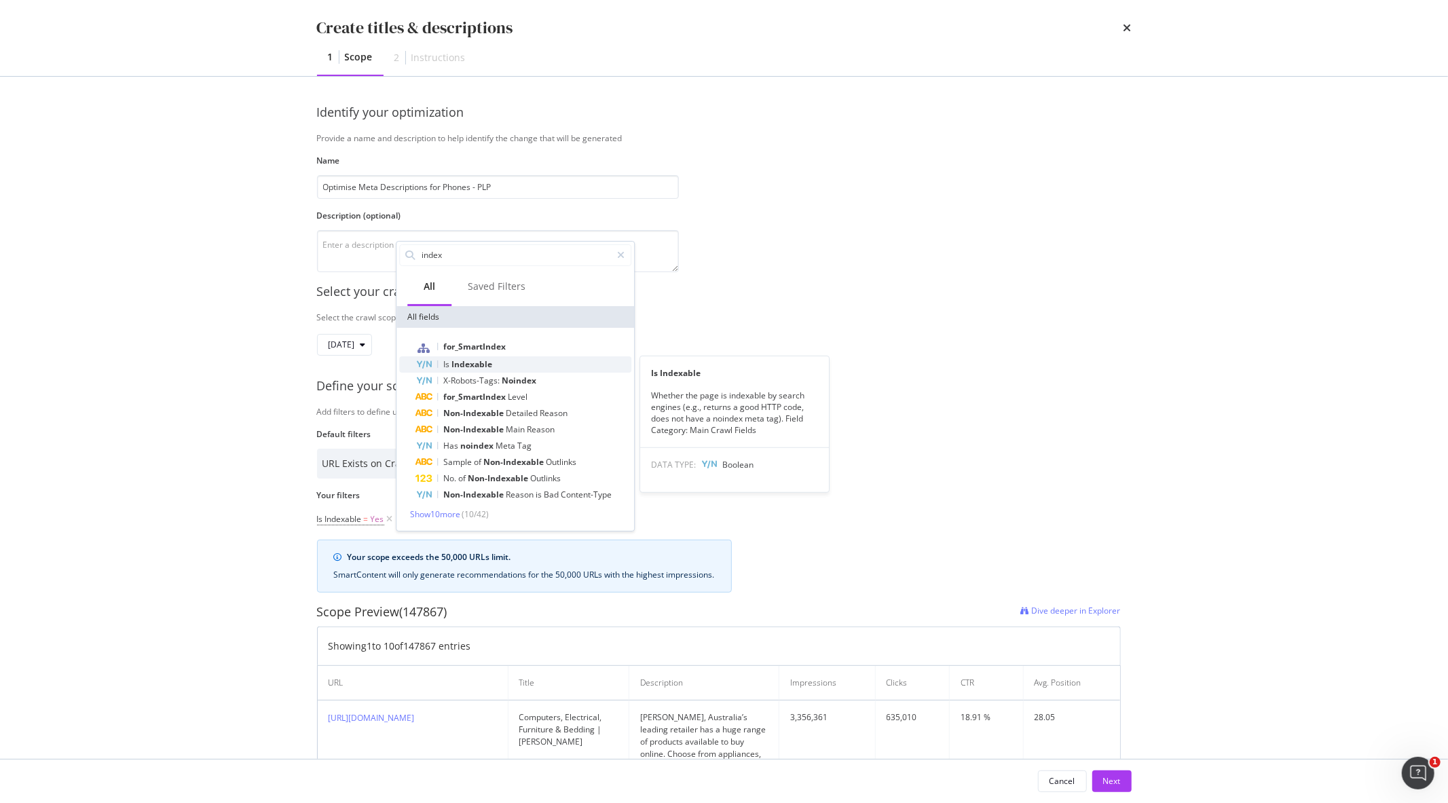
type input "index"
click at [509, 371] on div "Is Indexable" at bounding box center [524, 365] width 216 height 16
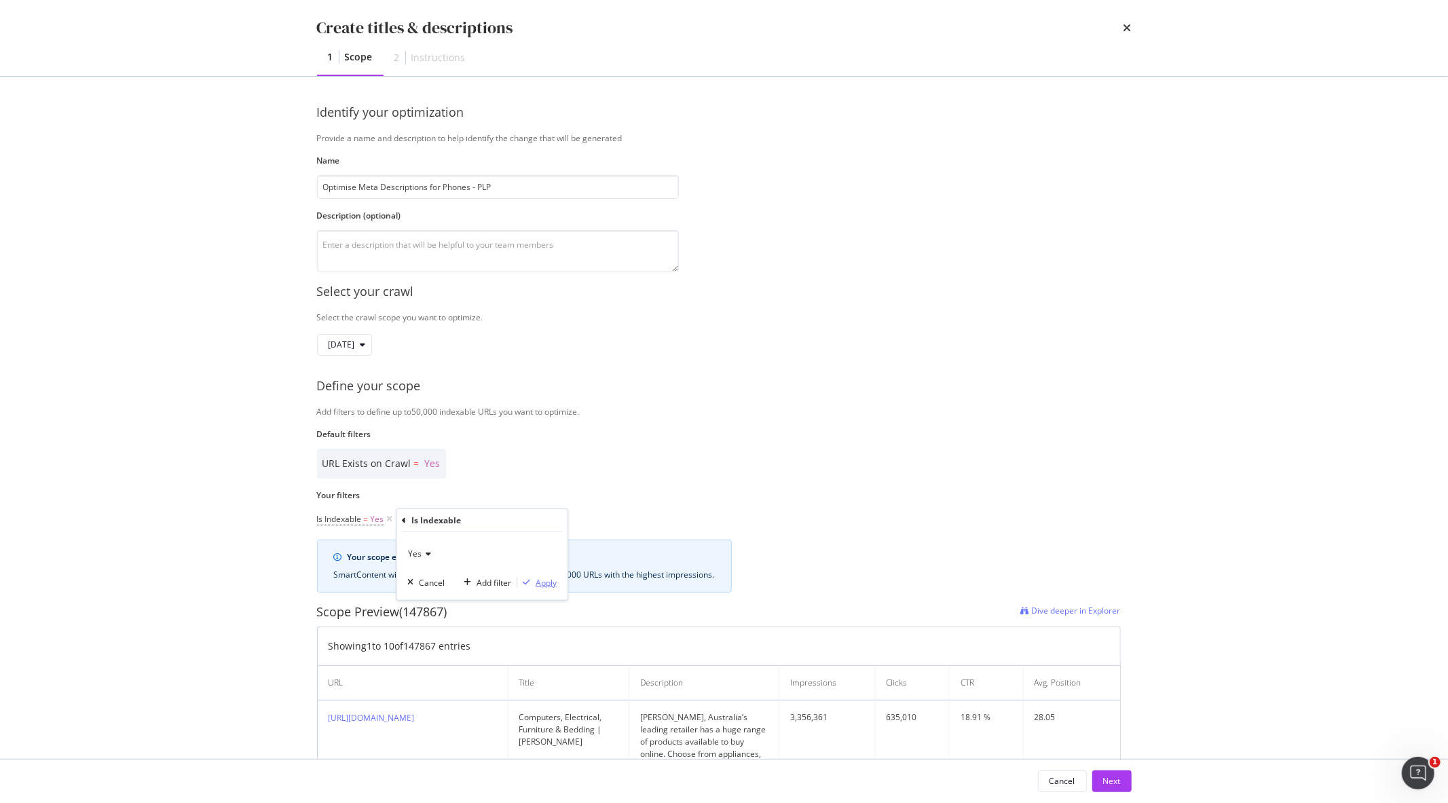
click at [541, 584] on div "Apply" at bounding box center [546, 583] width 21 height 12
click at [520, 521] on div "Add Filter" at bounding box center [533, 520] width 36 height 12
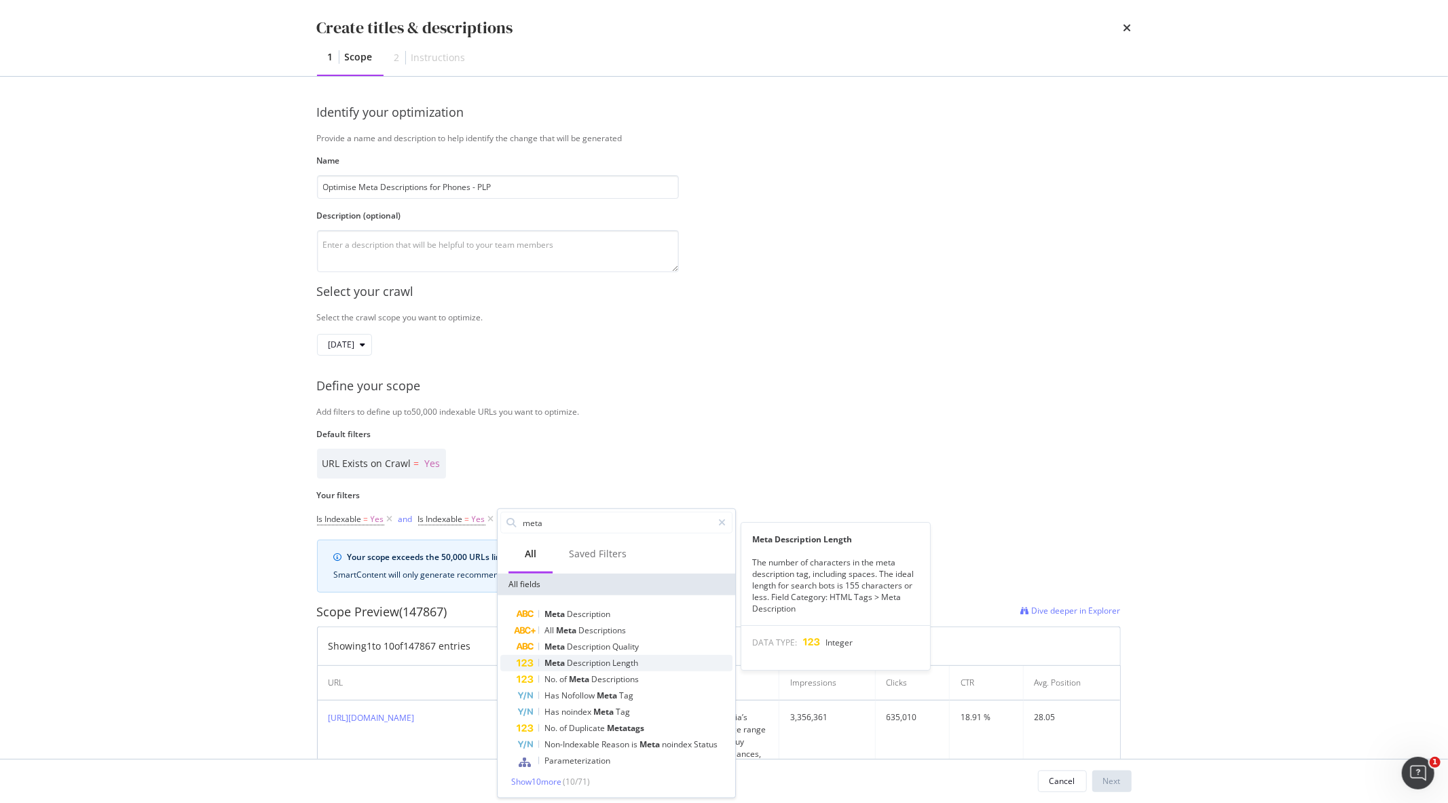
type input "meta"
click at [648, 659] on div "Meta Description Length" at bounding box center [625, 663] width 216 height 16
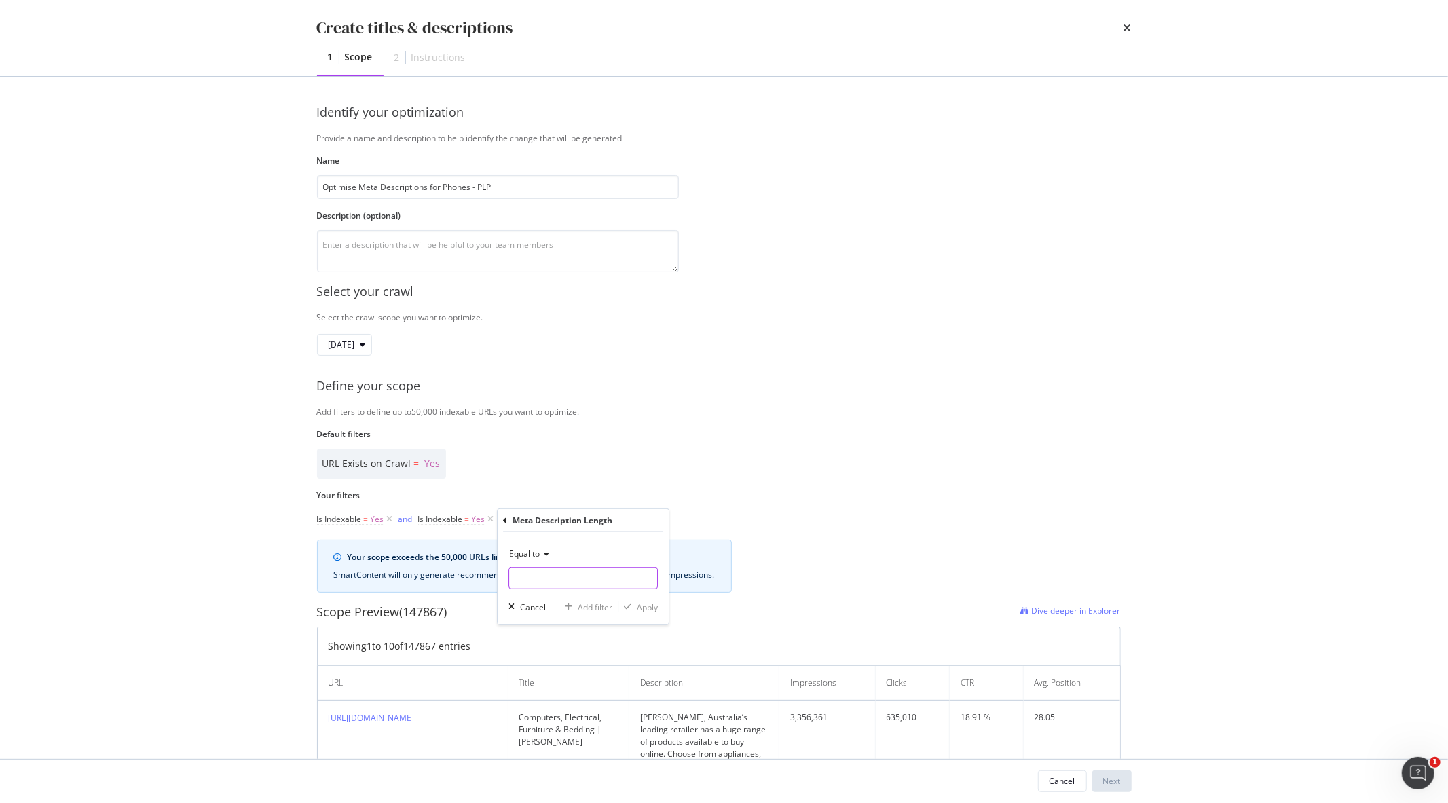
click at [527, 579] on input "modal" at bounding box center [583, 579] width 149 height 22
click at [536, 555] on span "Equal to" at bounding box center [524, 554] width 31 height 12
click at [568, 616] on div "Less than" at bounding box center [584, 617] width 145 height 18
click at [555, 583] on input "modal" at bounding box center [583, 579] width 149 height 22
click at [520, 606] on div "Cancel" at bounding box center [533, 607] width 26 height 12
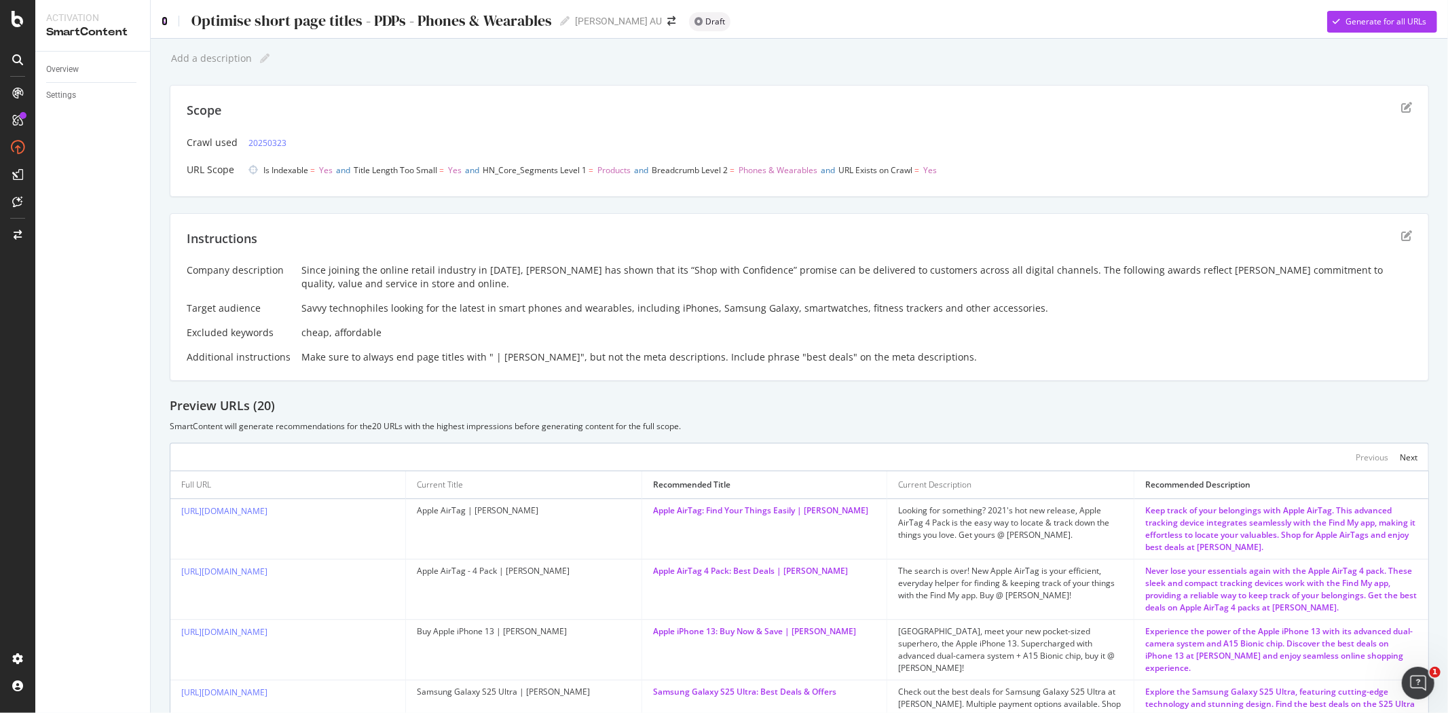
click at [163, 18] on icon at bounding box center [165, 21] width 6 height 10
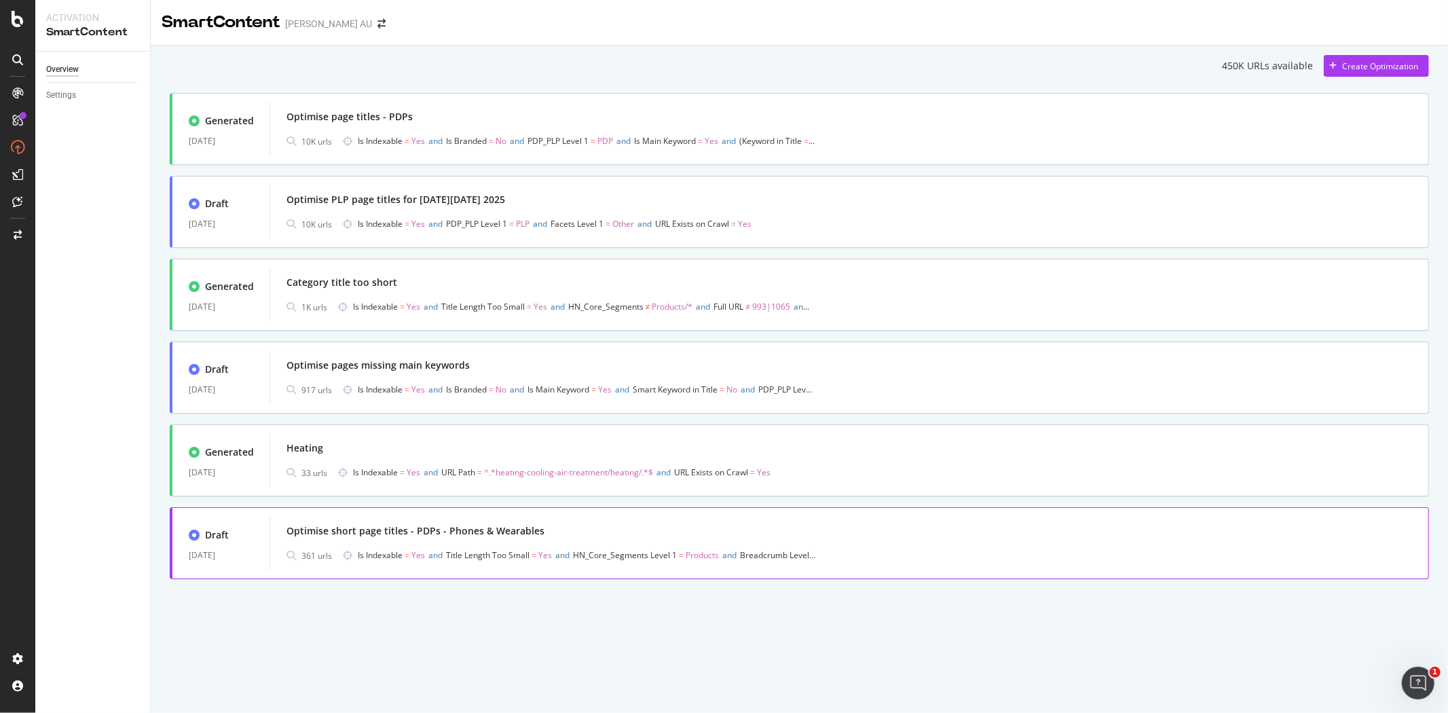
click at [657, 532] on div "Optimise short page titles - PDPs - Phones & Wearables" at bounding box center [850, 531] width 1126 height 19
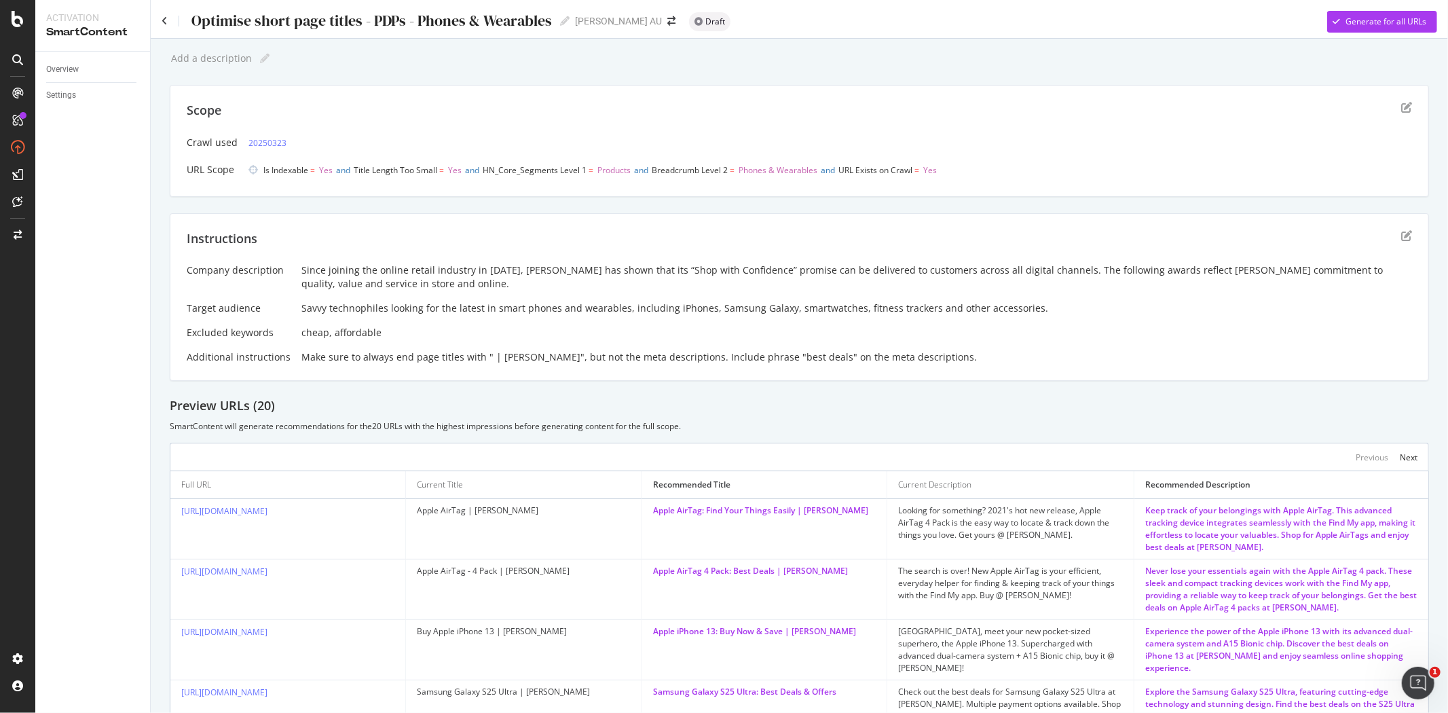
click at [424, 344] on div "Company description Since joining the online retail industry in [DATE], [PERSON…" at bounding box center [800, 313] width 1226 height 100
drag, startPoint x: 337, startPoint y: 355, endPoint x: 636, endPoint y: 380, distance: 299.8
click at [636, 380] on div "Instructions Company description Since joining the online retail industry in [D…" at bounding box center [800, 297] width 1260 height 168
click at [840, 354] on div "Make sure to always end page titles with " | [PERSON_NAME]", but not the meta d…" at bounding box center [856, 357] width 1111 height 14
click at [1402, 109] on icon "edit" at bounding box center [1407, 107] width 11 height 11
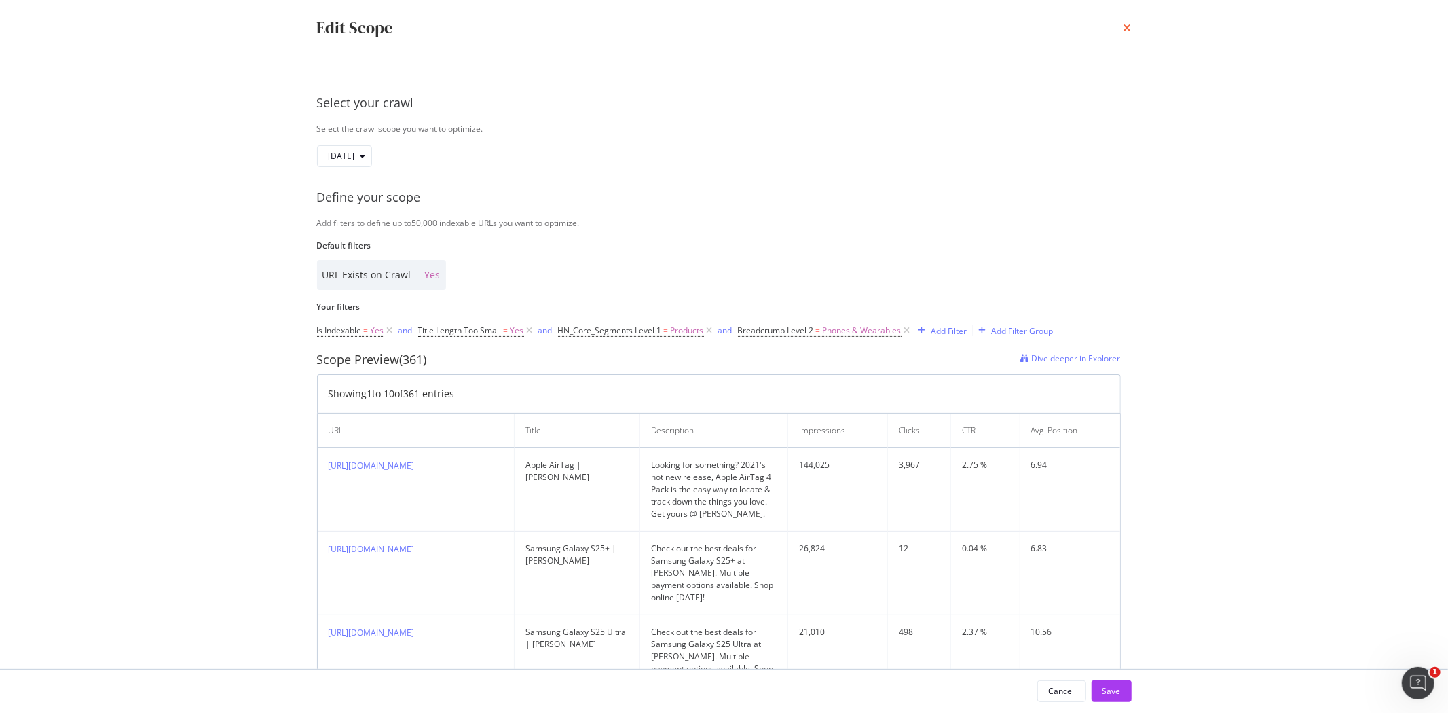
click at [1124, 25] on icon "times" at bounding box center [1128, 27] width 8 height 11
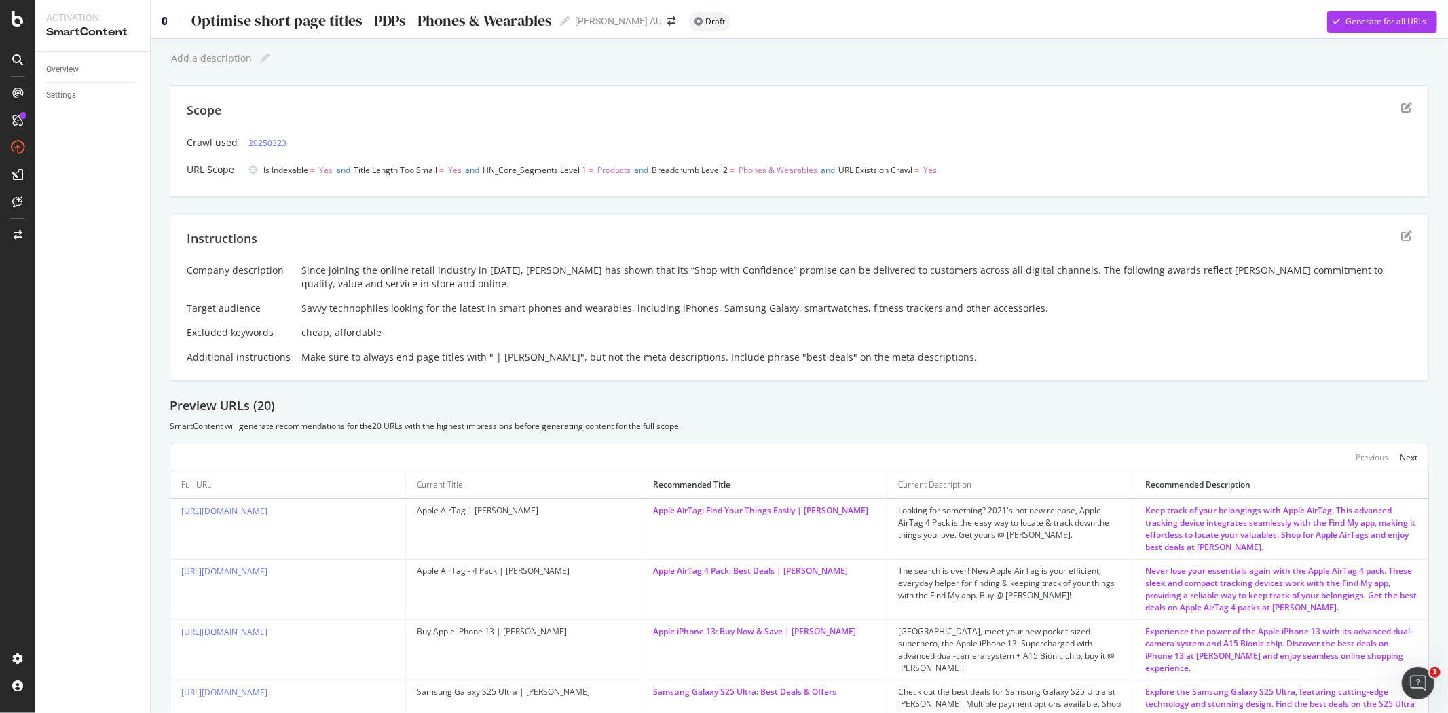
click at [163, 18] on icon at bounding box center [165, 21] width 6 height 10
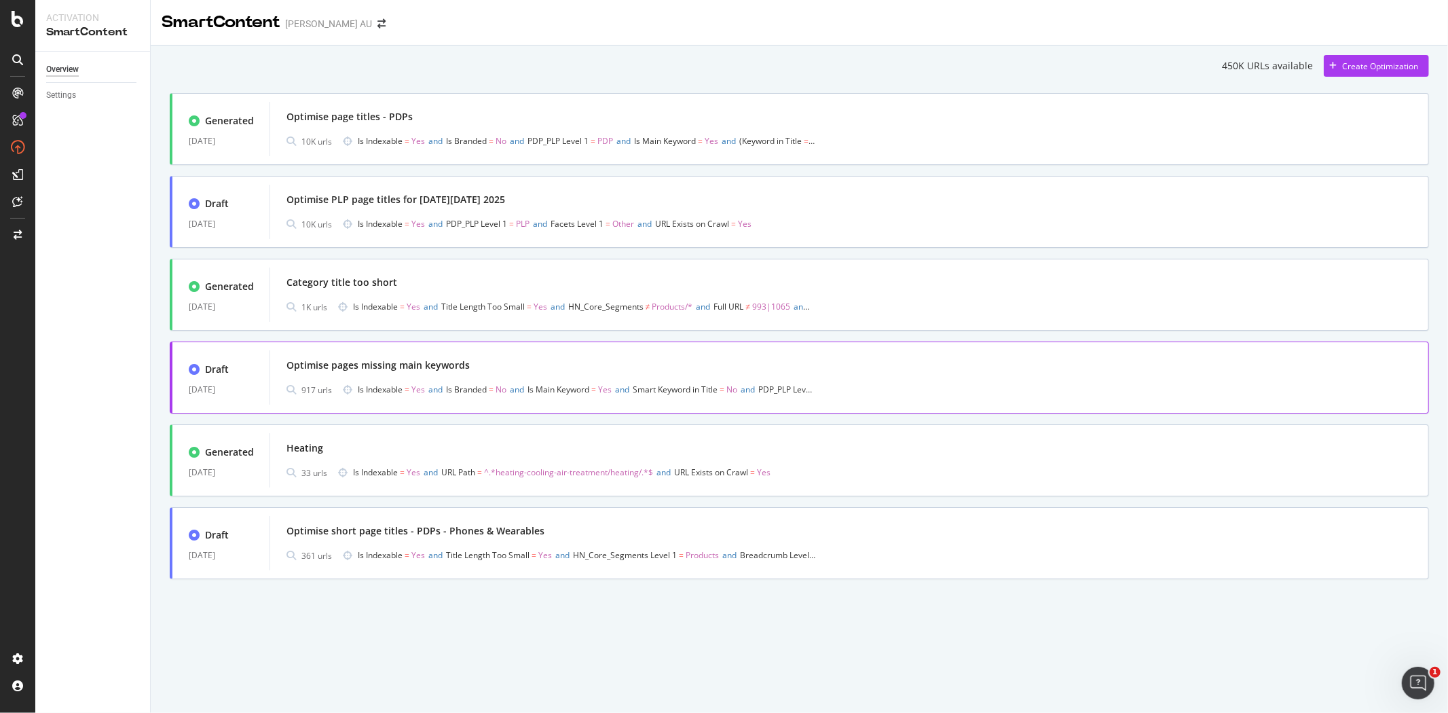
click at [544, 363] on div "Optimise pages missing main keywords" at bounding box center [850, 365] width 1126 height 19
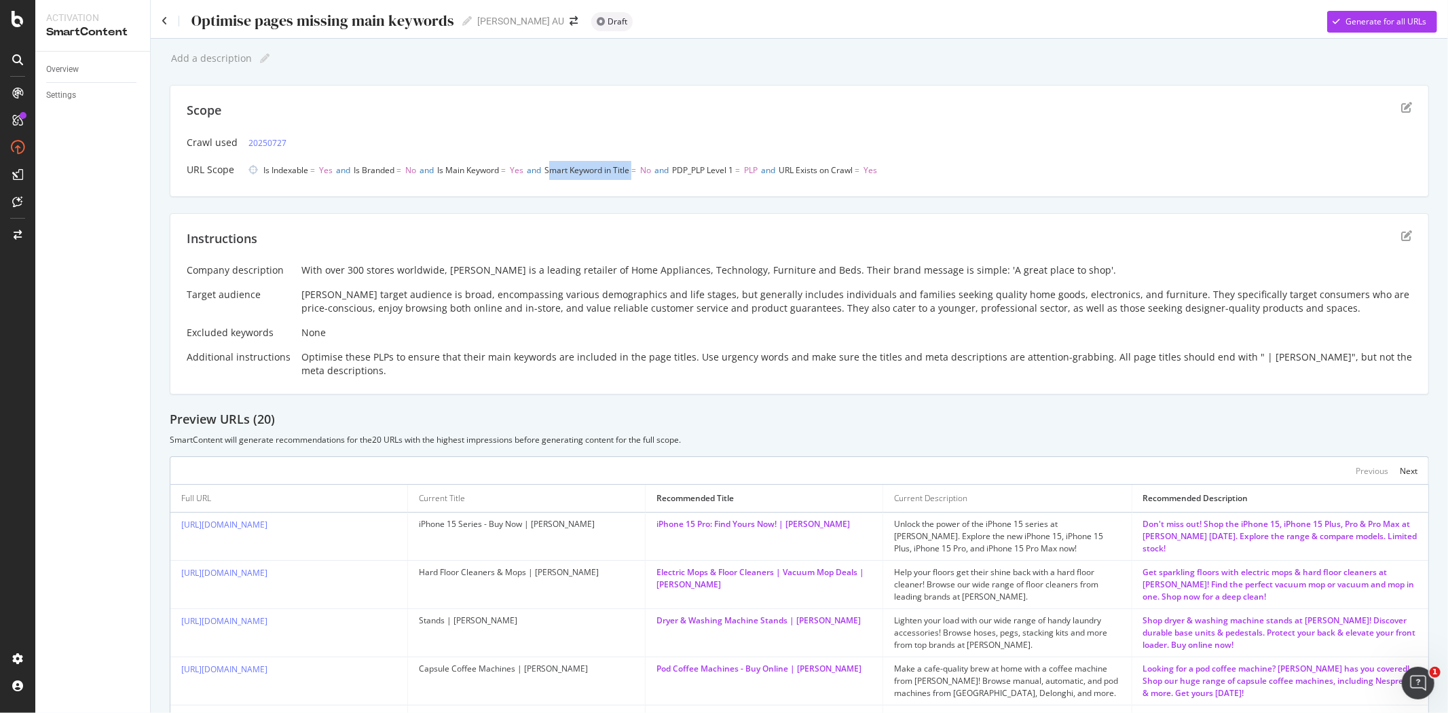
drag, startPoint x: 623, startPoint y: 168, endPoint x: 643, endPoint y: 168, distance: 20.4
click at [643, 168] on span "Smart Keyword in Title = No" at bounding box center [598, 170] width 107 height 12
